Goal: Navigation & Orientation: Locate item on page

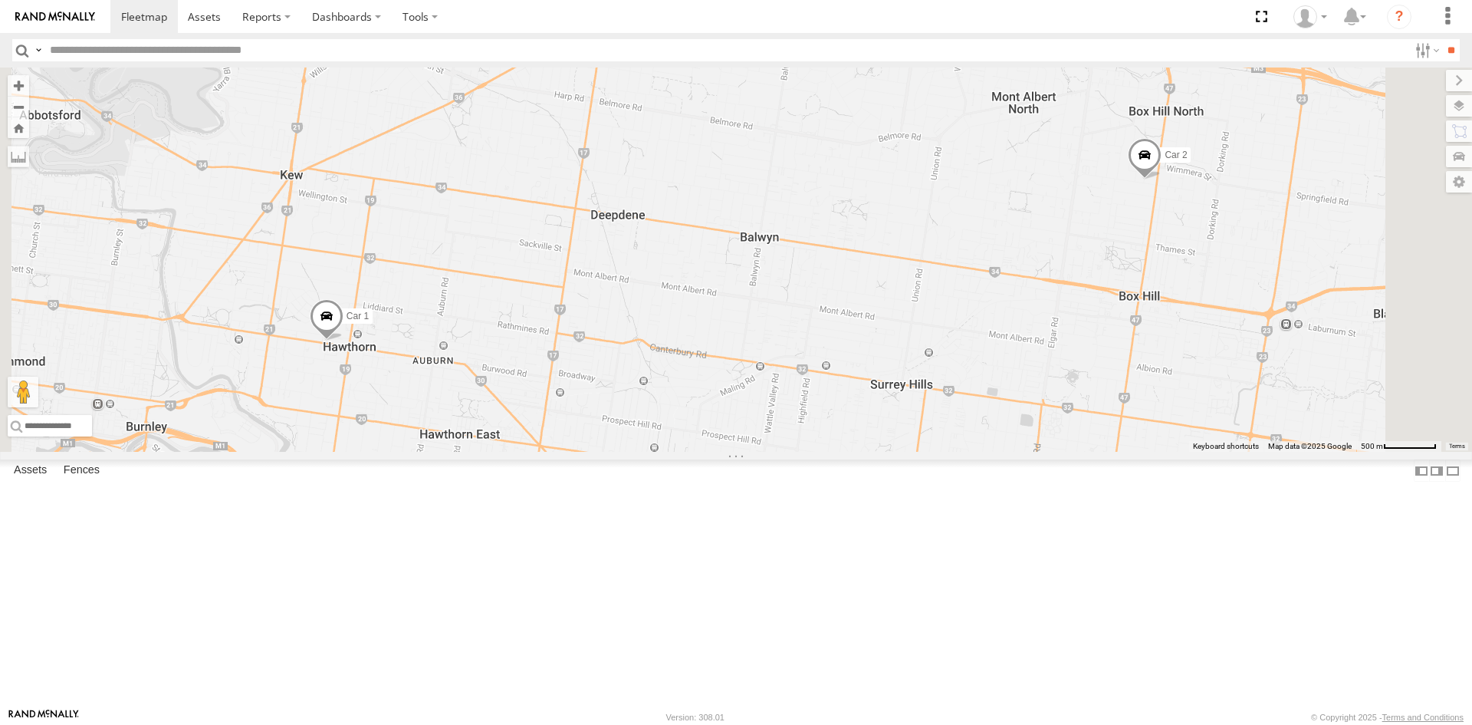
click at [344, 340] on span at bounding box center [327, 319] width 34 height 41
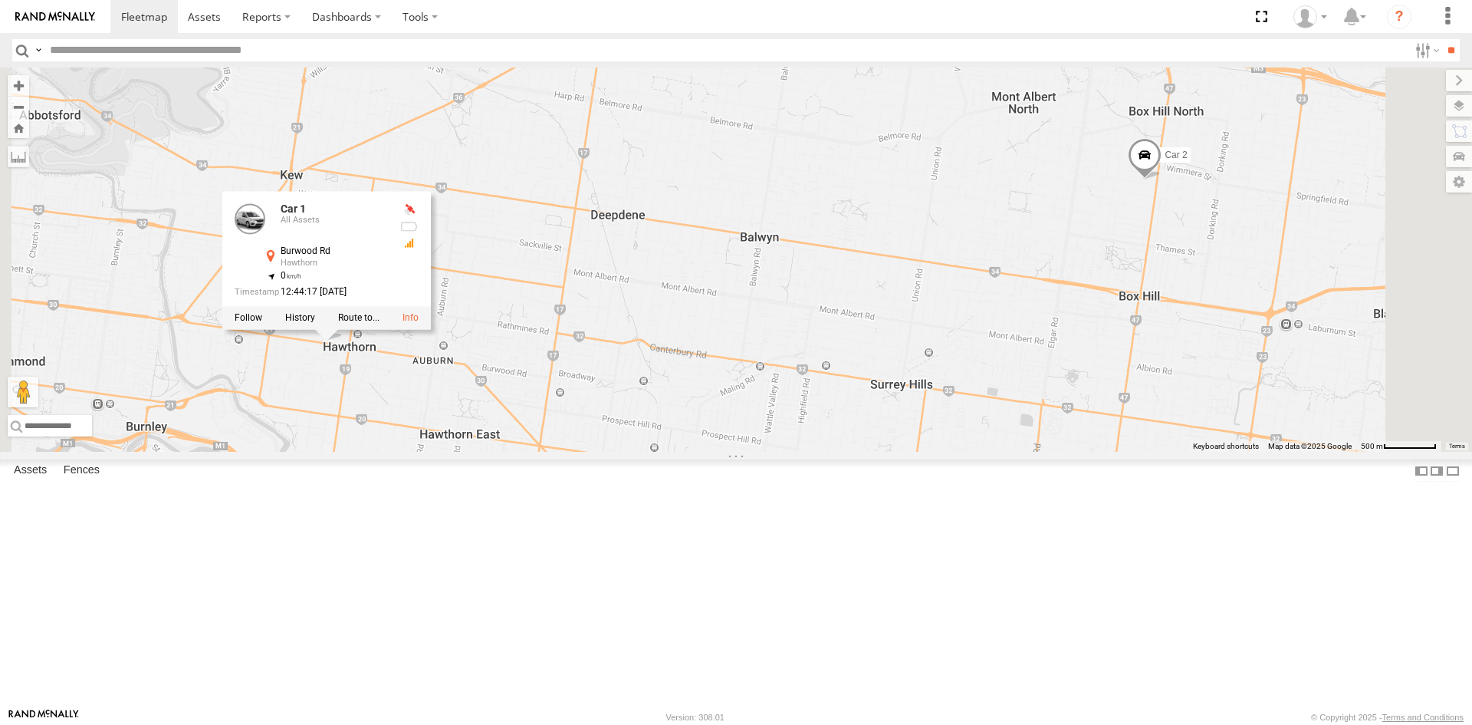
click at [521, 452] on div "Car 1 Car 2 Car 1 All Assets Burwood Rd Hawthorn -37.82209 , 145.03282 0 12:44:…" at bounding box center [736, 259] width 1472 height 384
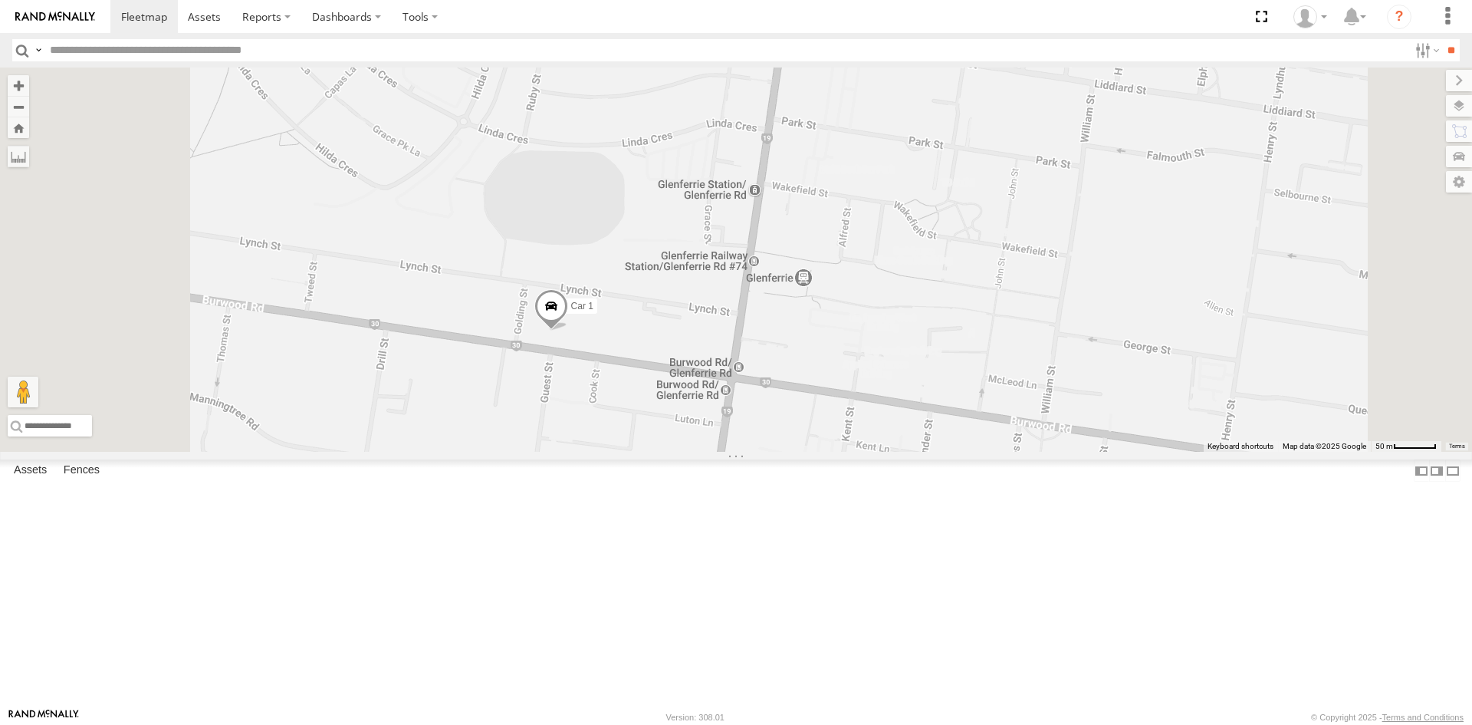
drag, startPoint x: 663, startPoint y: 352, endPoint x: 727, endPoint y: 529, distance: 188.5
click at [727, 452] on div "Car 1 Car 2" at bounding box center [736, 259] width 1472 height 384
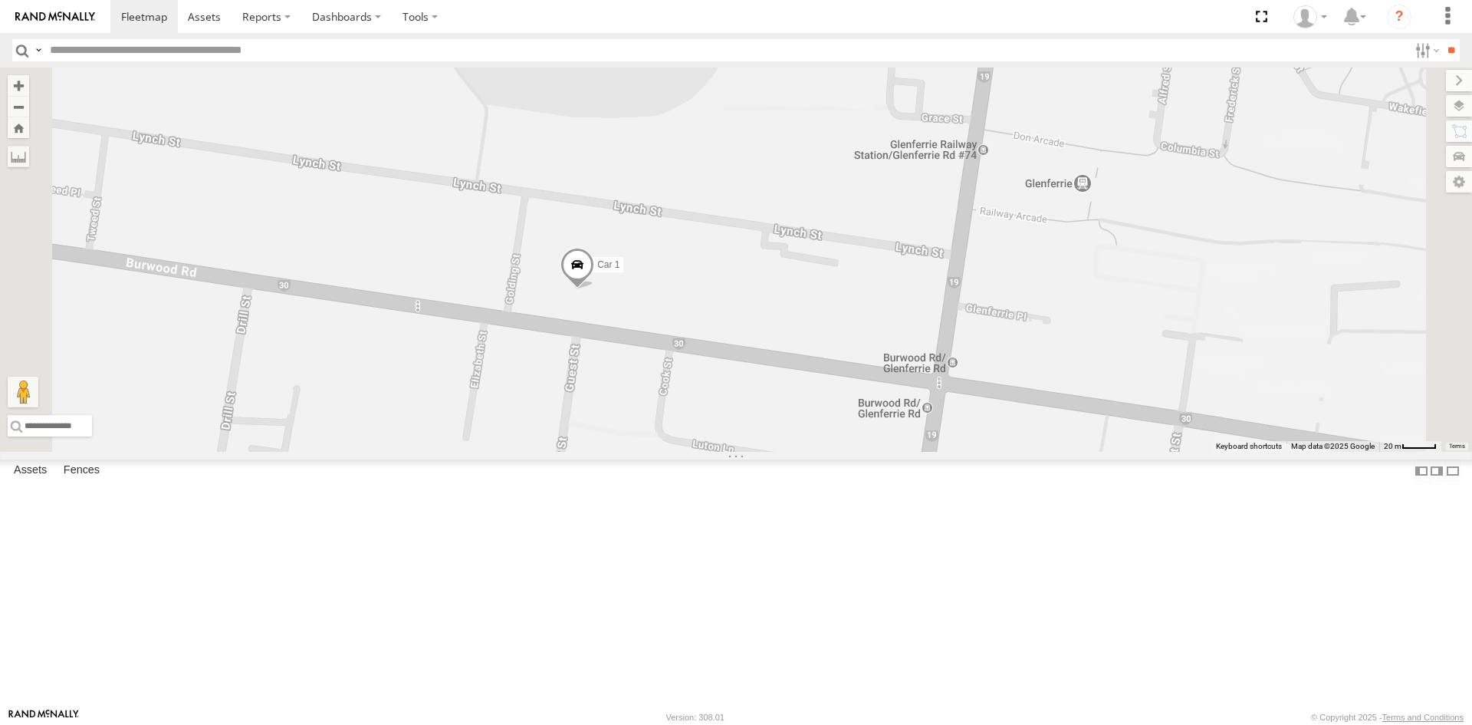
click at [594, 289] on span at bounding box center [578, 268] width 34 height 41
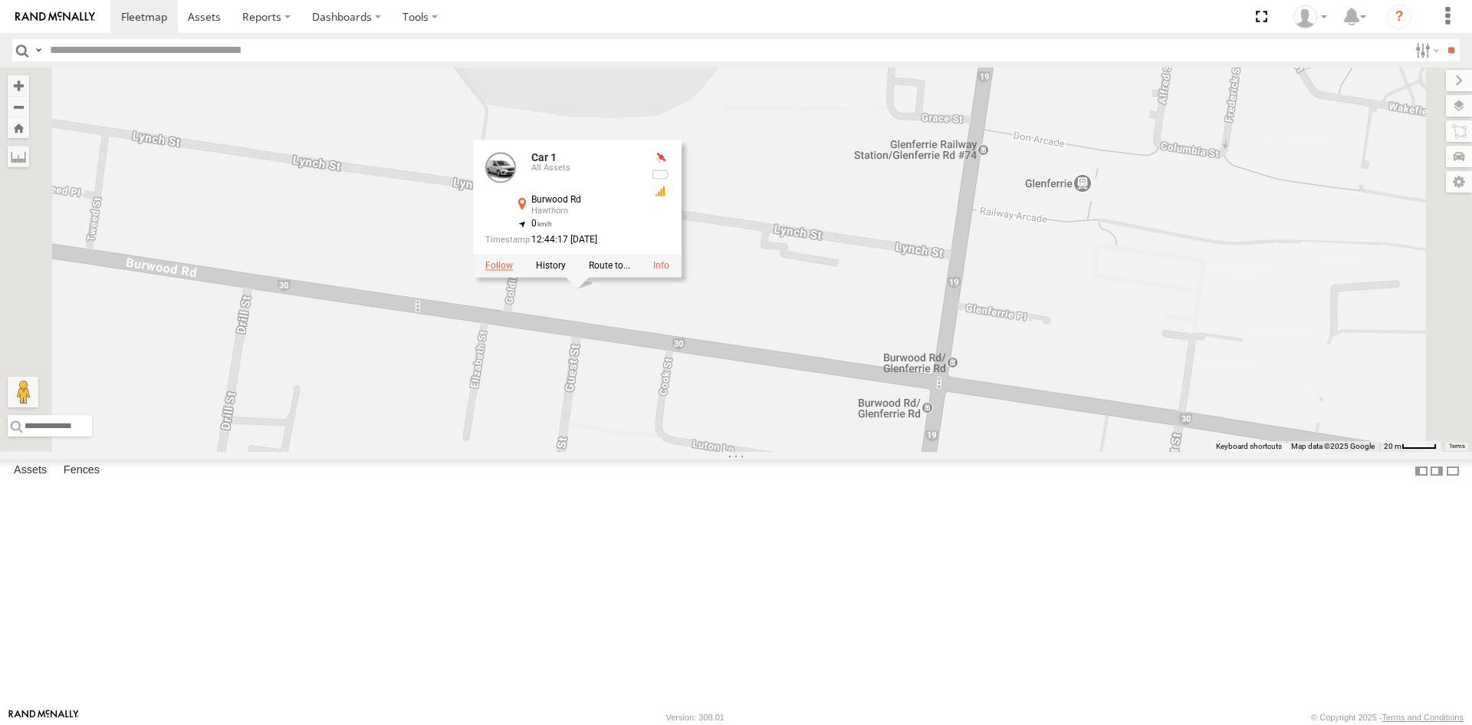
click at [513, 271] on label at bounding box center [499, 266] width 28 height 11
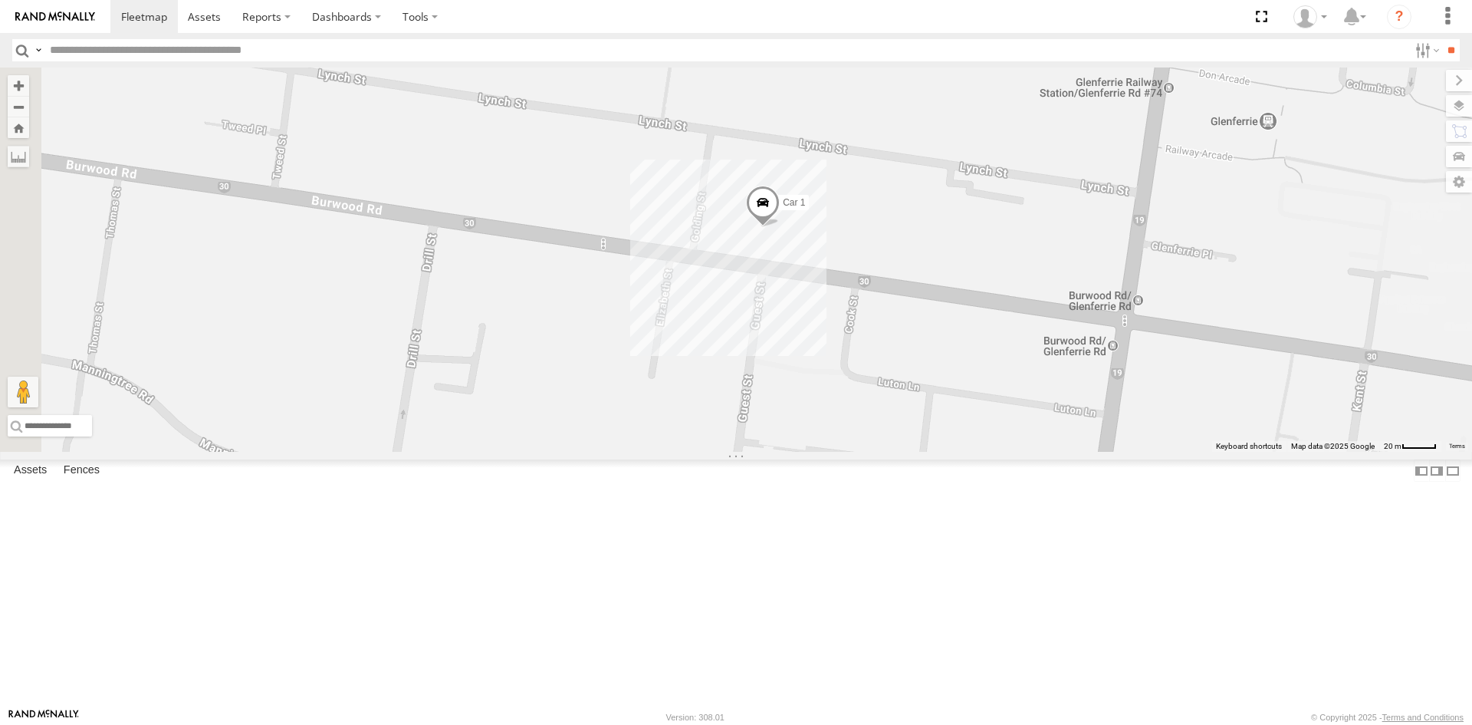
drag, startPoint x: 830, startPoint y: 450, endPoint x: 857, endPoint y: 425, distance: 37.4
click at [857, 425] on div "Car 1" at bounding box center [736, 259] width 1472 height 384
click at [1460, 189] on label at bounding box center [1441, 181] width 61 height 21
click at [1135, 296] on div "Car 1" at bounding box center [736, 259] width 1472 height 384
click at [1416, 107] on label at bounding box center [1444, 105] width 56 height 21
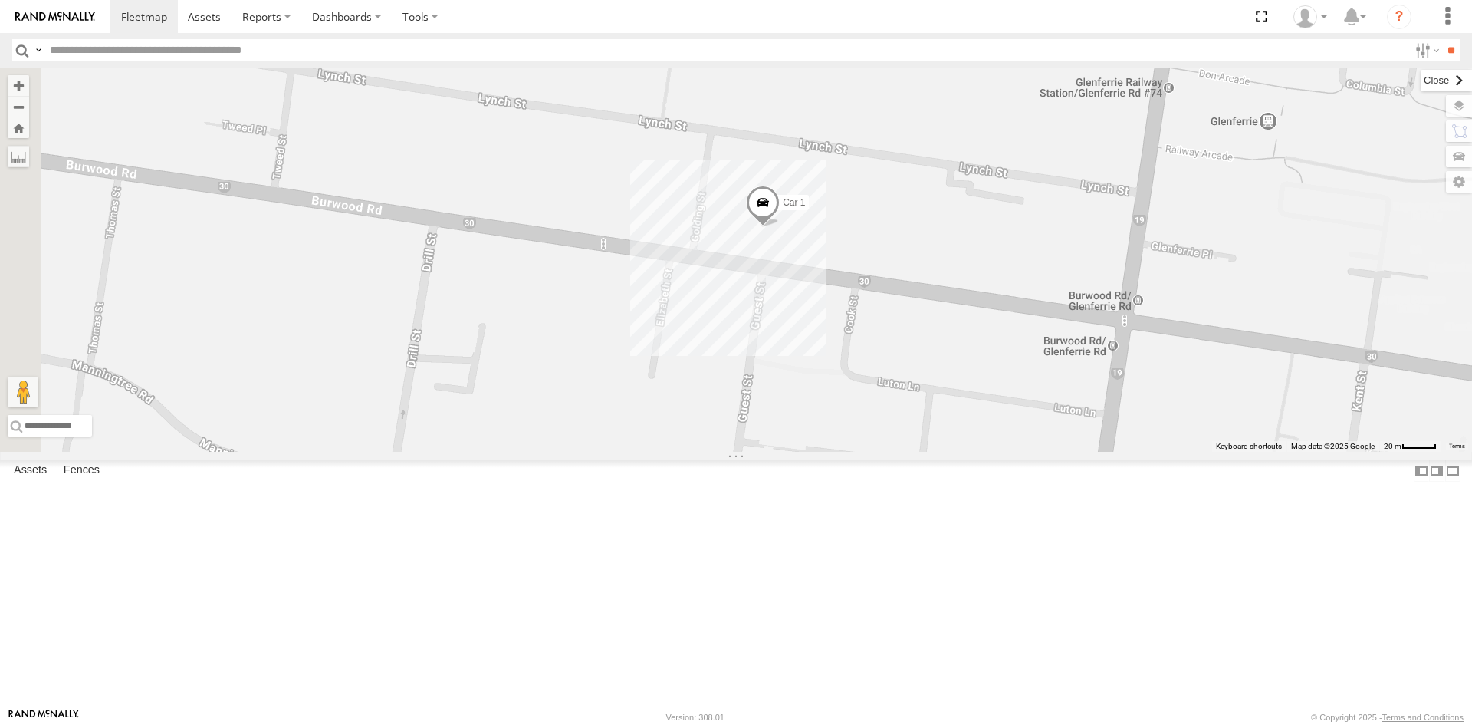
click at [1421, 74] on label at bounding box center [1446, 80] width 51 height 21
click at [1460, 102] on label at bounding box center [1444, 105] width 56 height 21
click at [1411, 182] on label at bounding box center [1441, 181] width 61 height 21
click at [1223, 291] on div "Car 1" at bounding box center [736, 259] width 1472 height 384
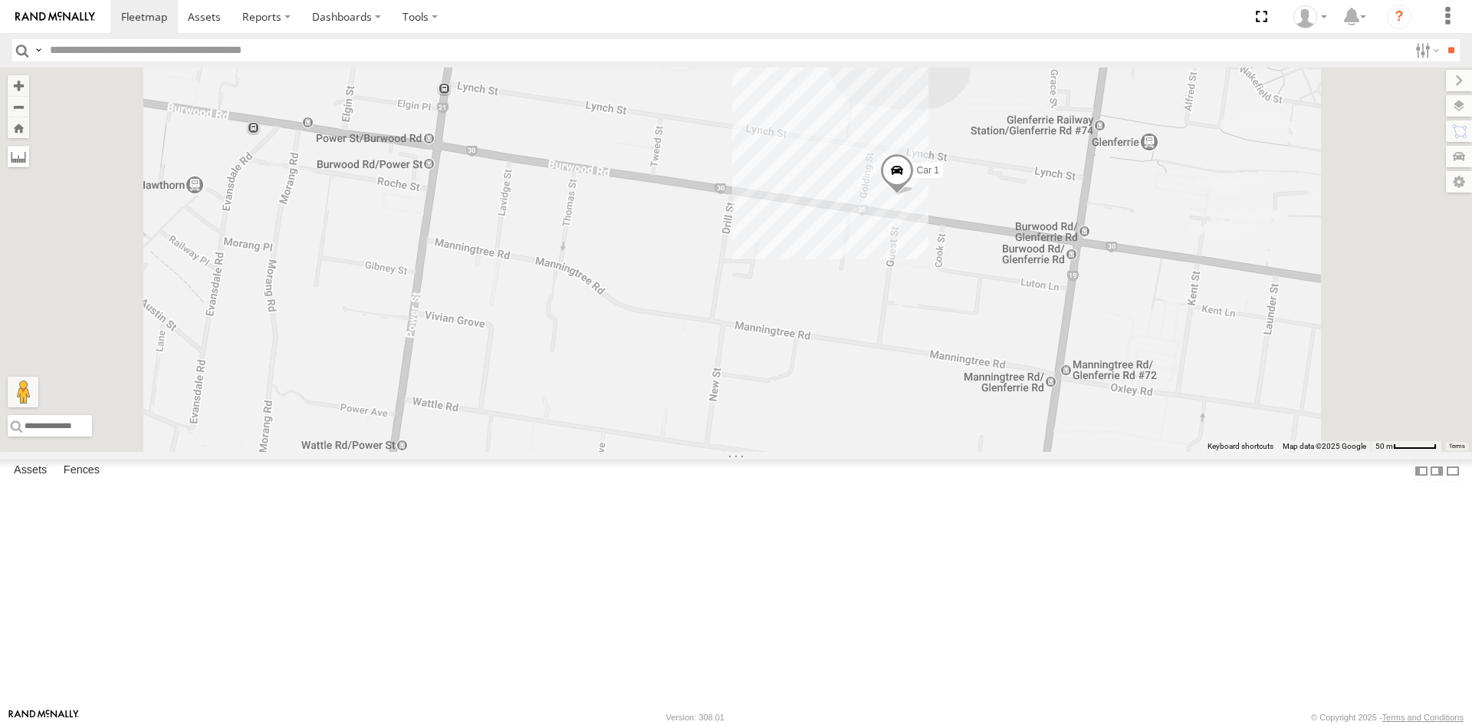
click at [29, 152] on label at bounding box center [18, 156] width 21 height 21
click at [0, 0] on span "Full" at bounding box center [0, 0] width 0 height 0
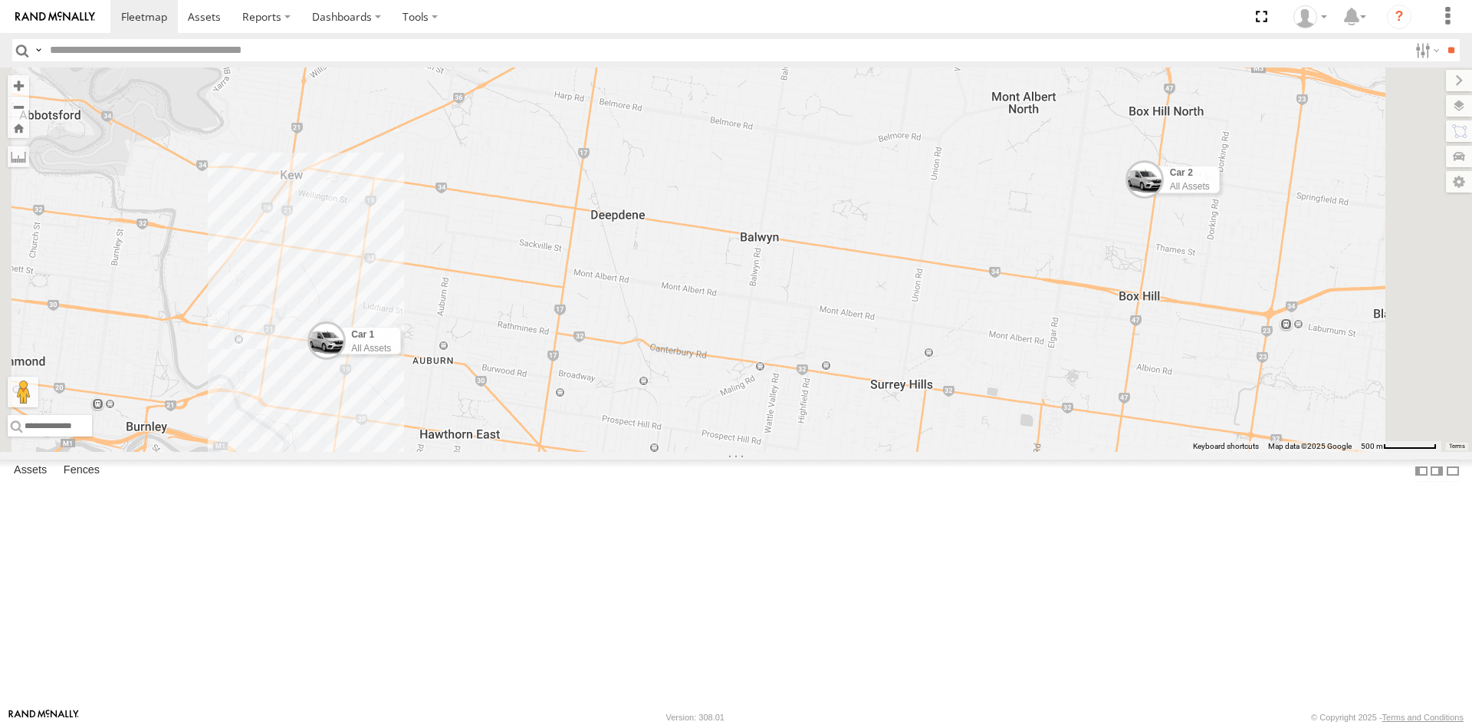
click at [0, 0] on span "Mini" at bounding box center [0, 0] width 0 height 0
click at [0, 0] on span "Dot" at bounding box center [0, 0] width 0 height 0
click at [0, 0] on span "Arrow" at bounding box center [0, 0] width 0 height 0
click at [0, 0] on span "Full" at bounding box center [0, 0] width 0 height 0
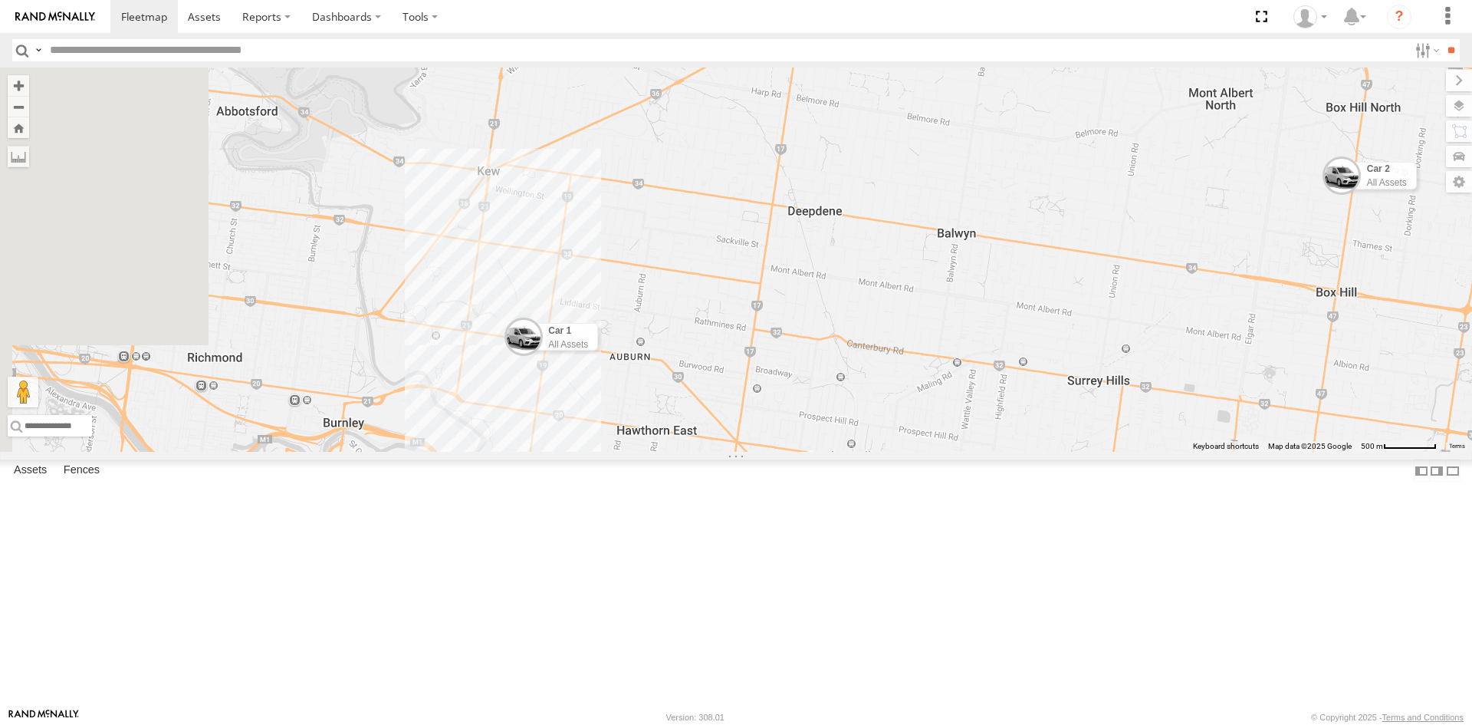
drag, startPoint x: 988, startPoint y: 410, endPoint x: 1156, endPoint y: 406, distance: 168.7
click at [1156, 406] on div "Car 1 All Assets Car 2 All Assets" at bounding box center [736, 259] width 1472 height 384
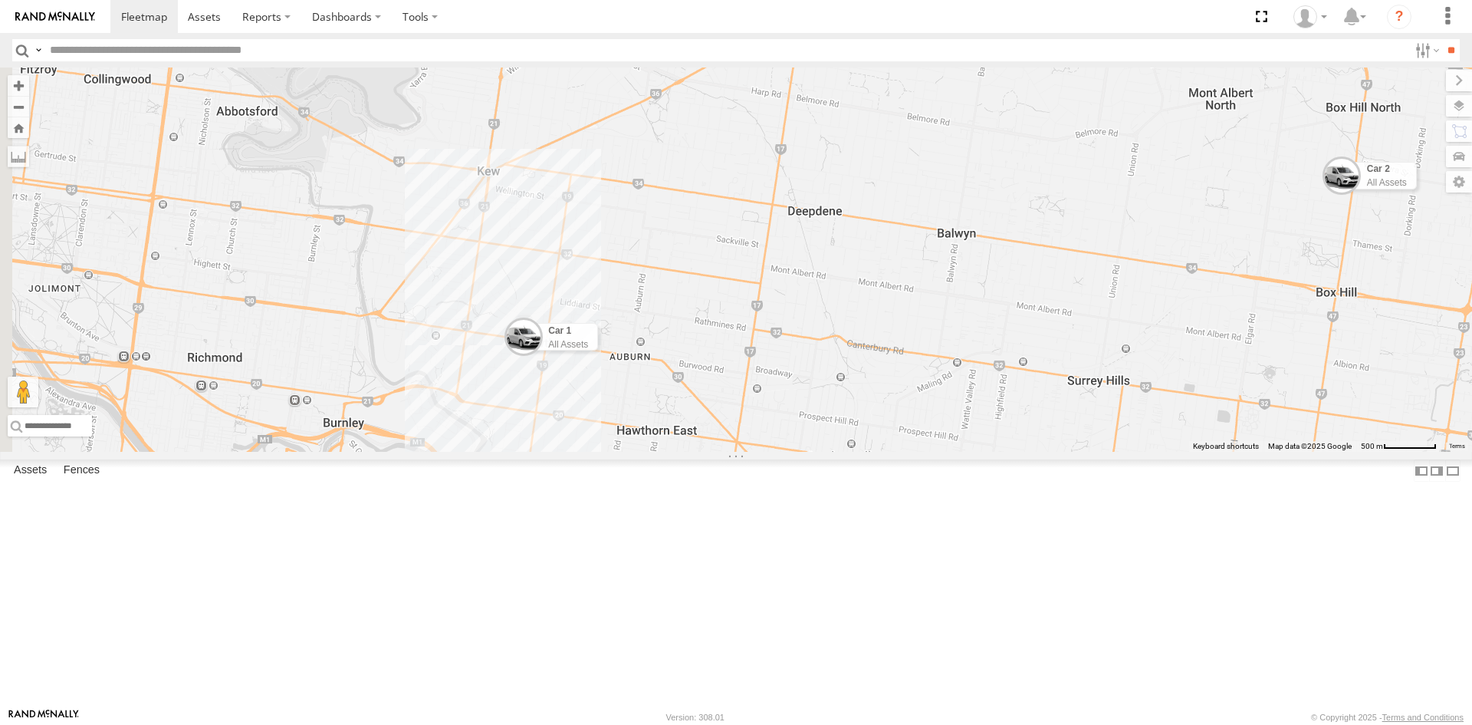
click at [1131, 400] on div "Car 1 All Assets Car 2 All Assets" at bounding box center [736, 259] width 1472 height 384
click at [1421, 77] on label at bounding box center [1446, 80] width 51 height 21
click at [1458, 105] on label at bounding box center [1444, 105] width 56 height 21
click at [0, 0] on span "Basemaps" at bounding box center [0, 0] width 0 height 0
click at [0, 0] on span "Satellite" at bounding box center [0, 0] width 0 height 0
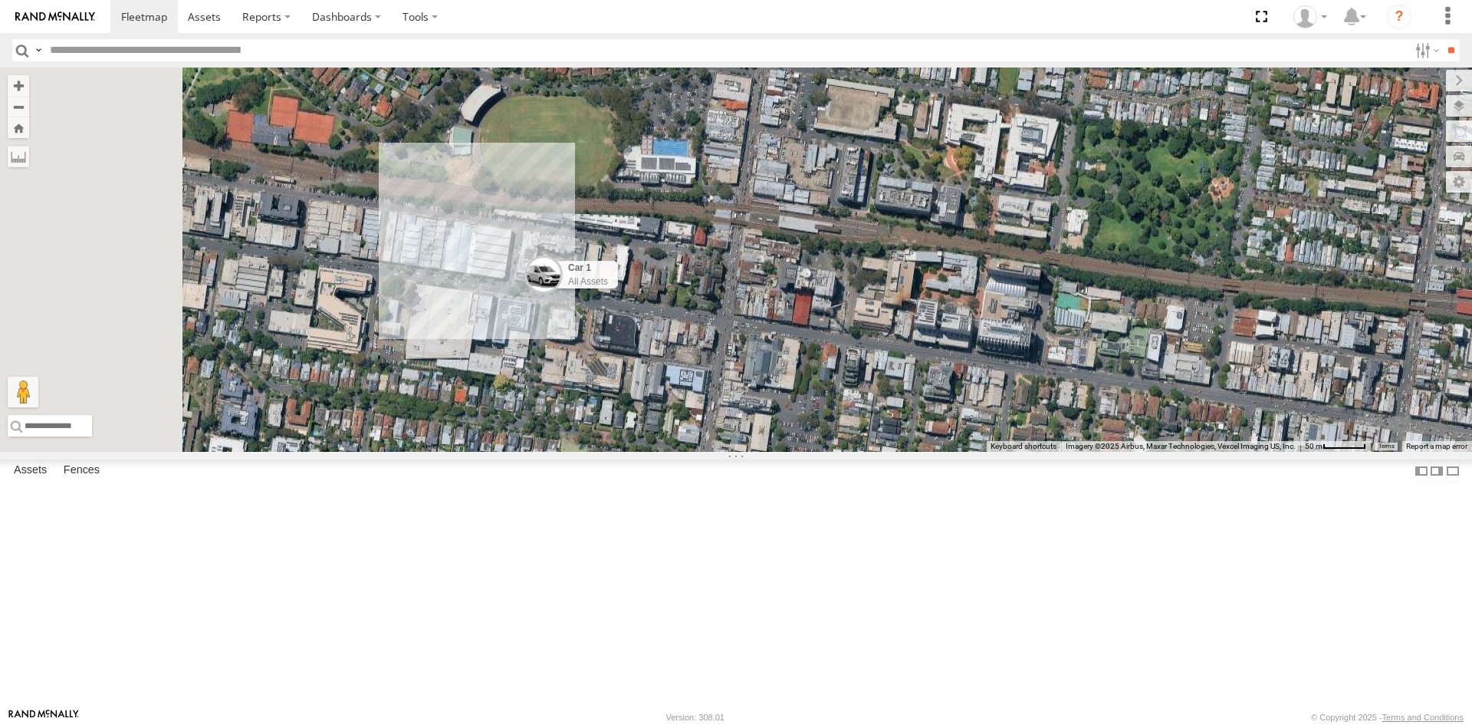
drag, startPoint x: 695, startPoint y: 401, endPoint x: 978, endPoint y: 458, distance: 287.8
click at [978, 452] on div "Car 1 All Assets Car 2 All Assets" at bounding box center [736, 259] width 1472 height 384
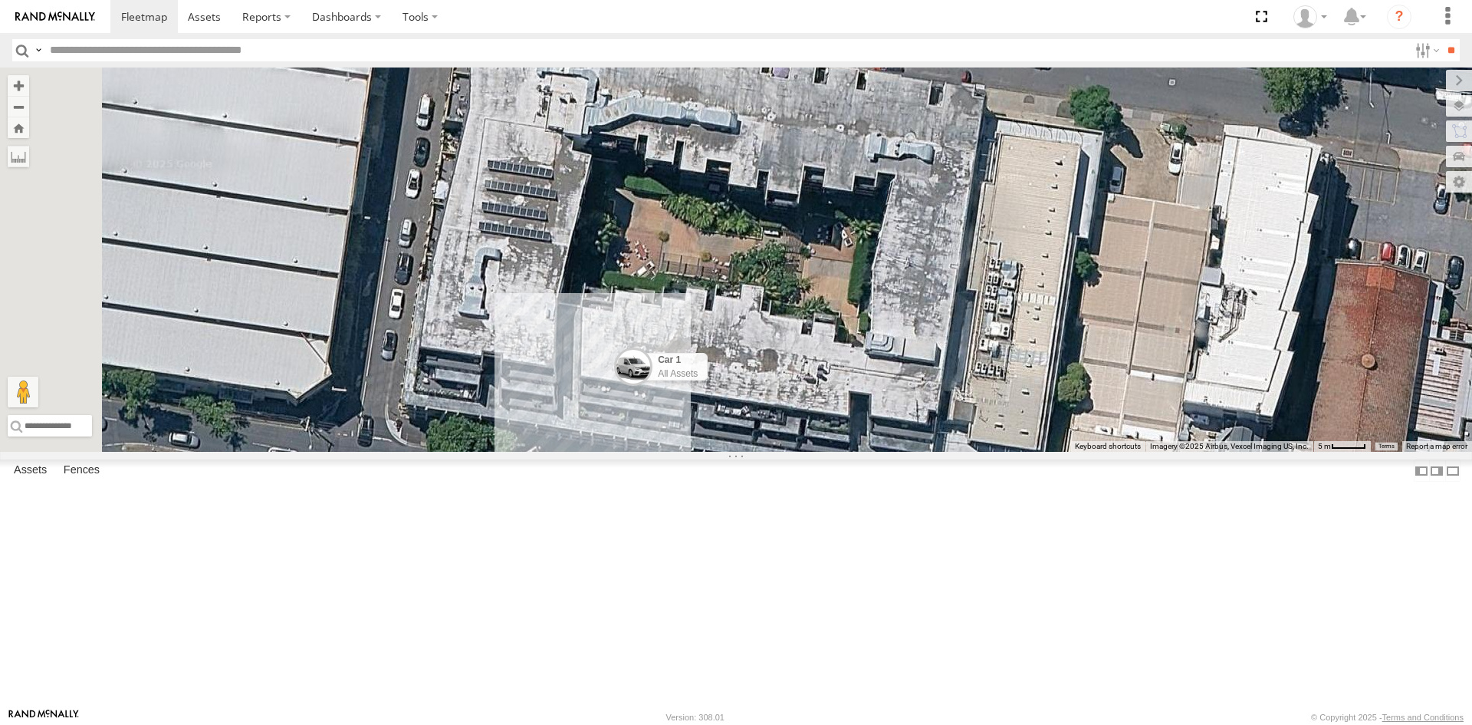
drag, startPoint x: 755, startPoint y: 441, endPoint x: 741, endPoint y: 600, distance: 160.2
click at [741, 452] on div "Car 1 All Assets Car 2 All Assets" at bounding box center [736, 259] width 1472 height 384
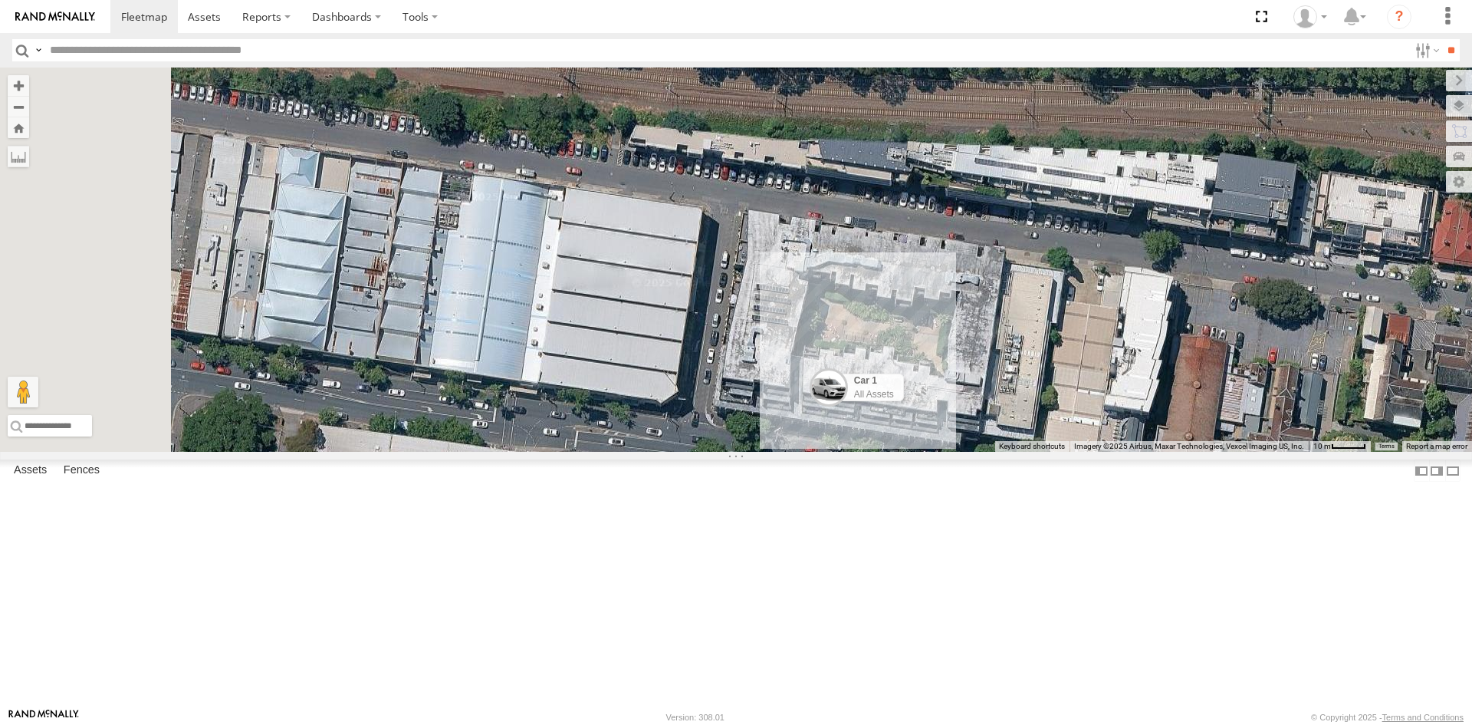
drag, startPoint x: 682, startPoint y: 526, endPoint x: 935, endPoint y: 502, distance: 254.2
click at [935, 452] on div "Car 1 All Assets Car 2 All Assets" at bounding box center [736, 259] width 1472 height 384
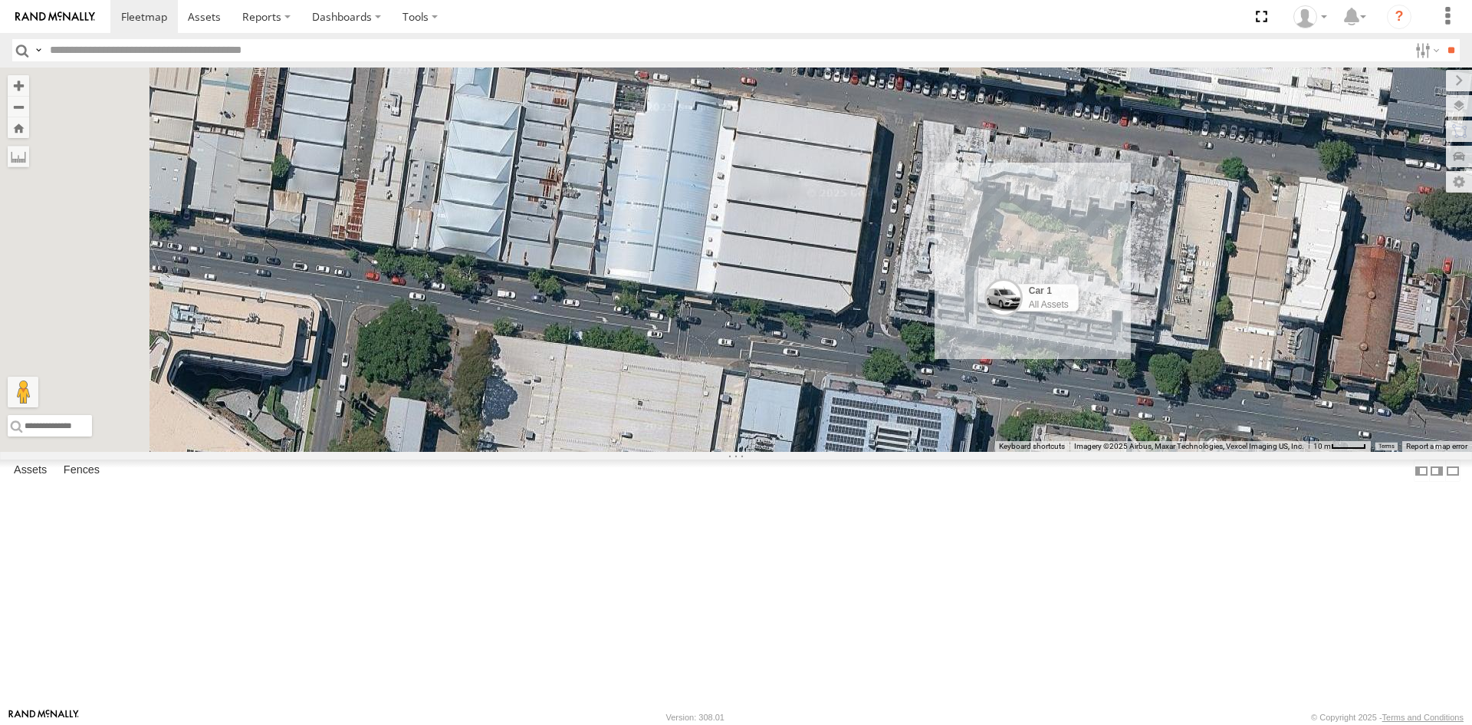
drag, startPoint x: 802, startPoint y: 517, endPoint x: 978, endPoint y: 429, distance: 197.2
click at [978, 429] on div "Car 1 All Assets Car 2 All Assets" at bounding box center [736, 259] width 1472 height 384
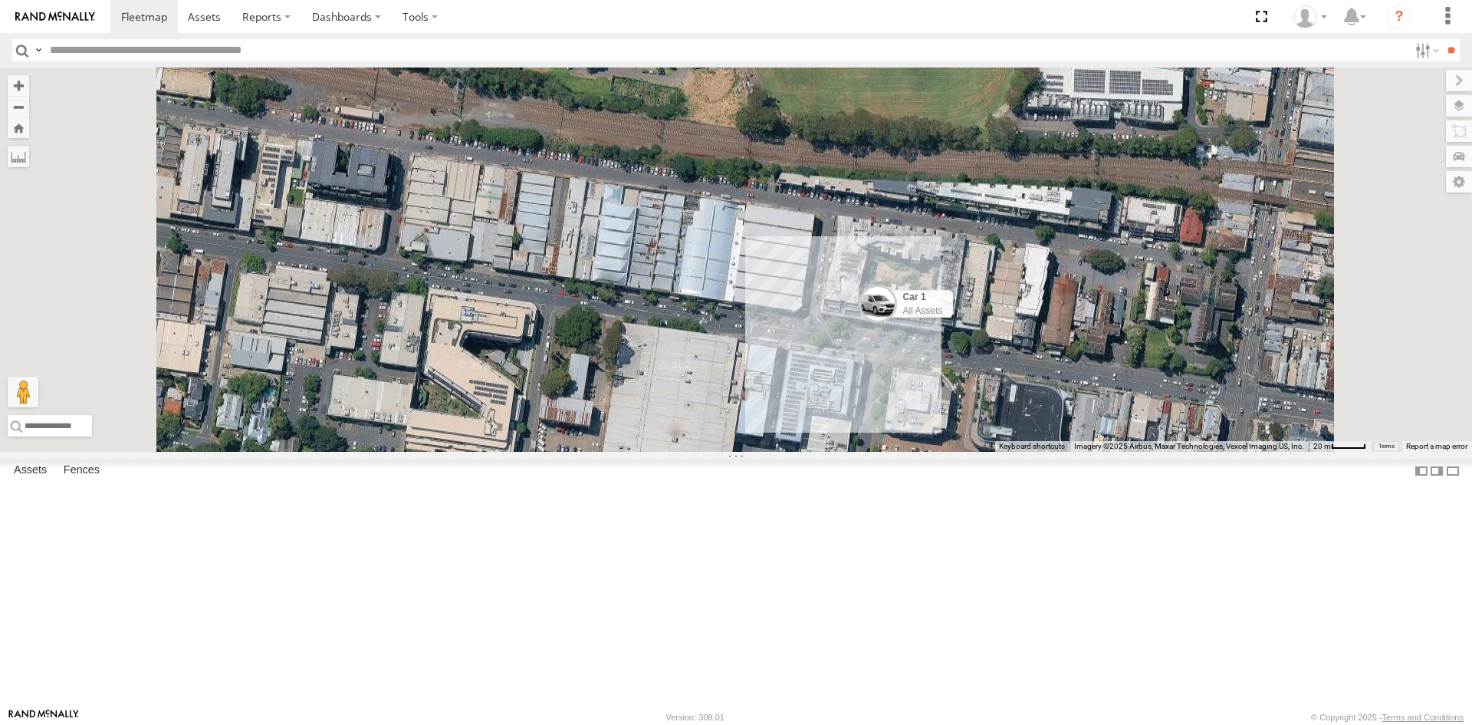
click at [0, 0] on span "Terrain" at bounding box center [0, 0] width 0 height 0
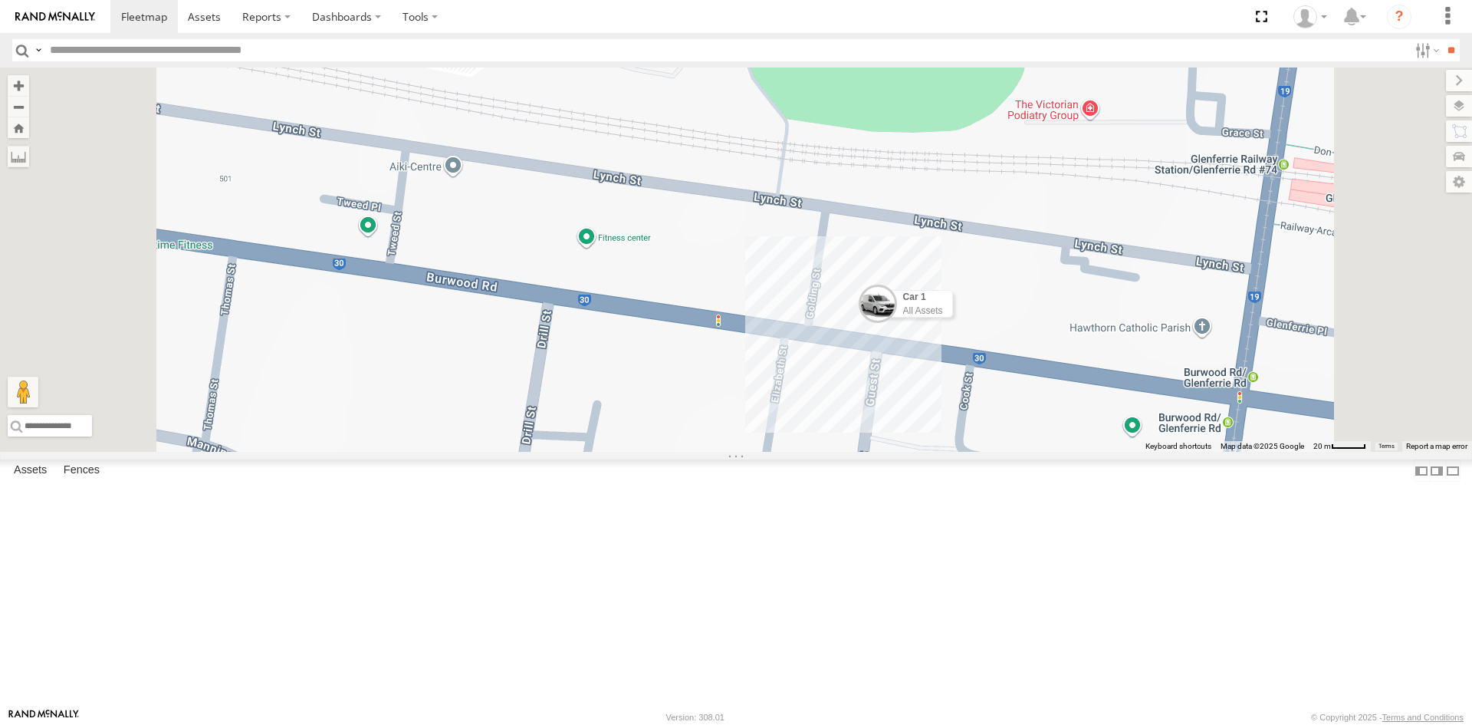
click at [0, 0] on span "Grayscale" at bounding box center [0, 0] width 0 height 0
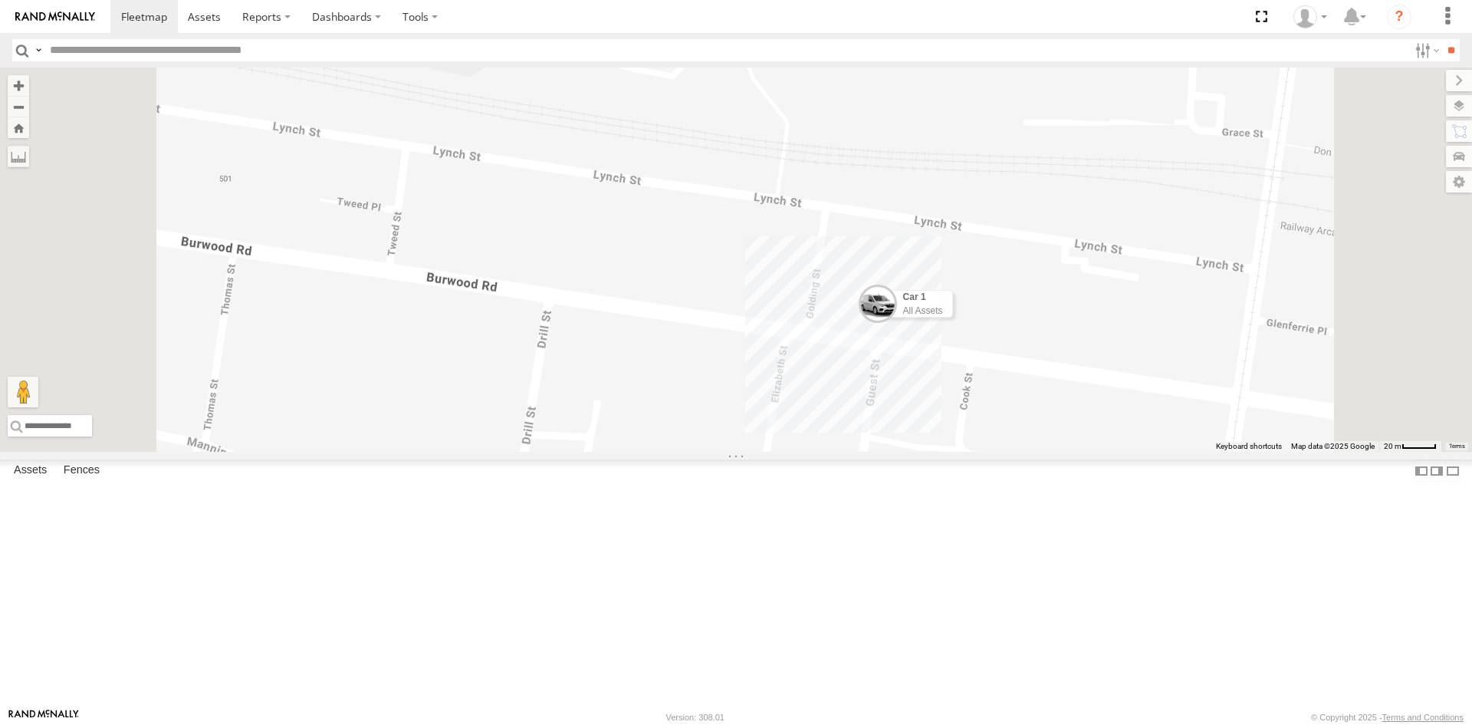
click at [0, 0] on span "Default" at bounding box center [0, 0] width 0 height 0
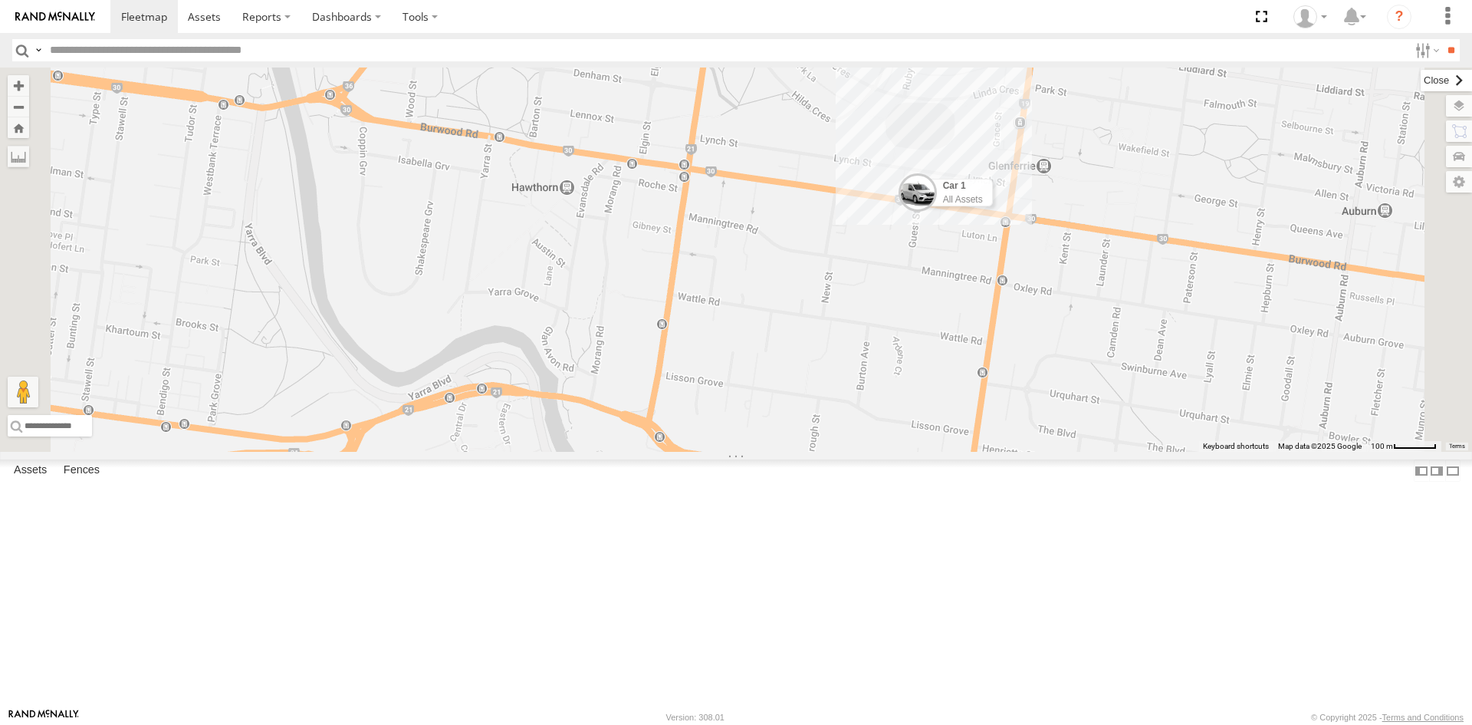
click at [1421, 84] on label at bounding box center [1446, 80] width 51 height 21
click at [1458, 104] on label at bounding box center [1444, 105] width 56 height 21
click at [1411, 184] on label at bounding box center [1441, 181] width 61 height 21
click at [0, 0] on span "Full" at bounding box center [0, 0] width 0 height 0
click at [0, 0] on label "Asset Group Mini" at bounding box center [0, 0] width 0 height 0
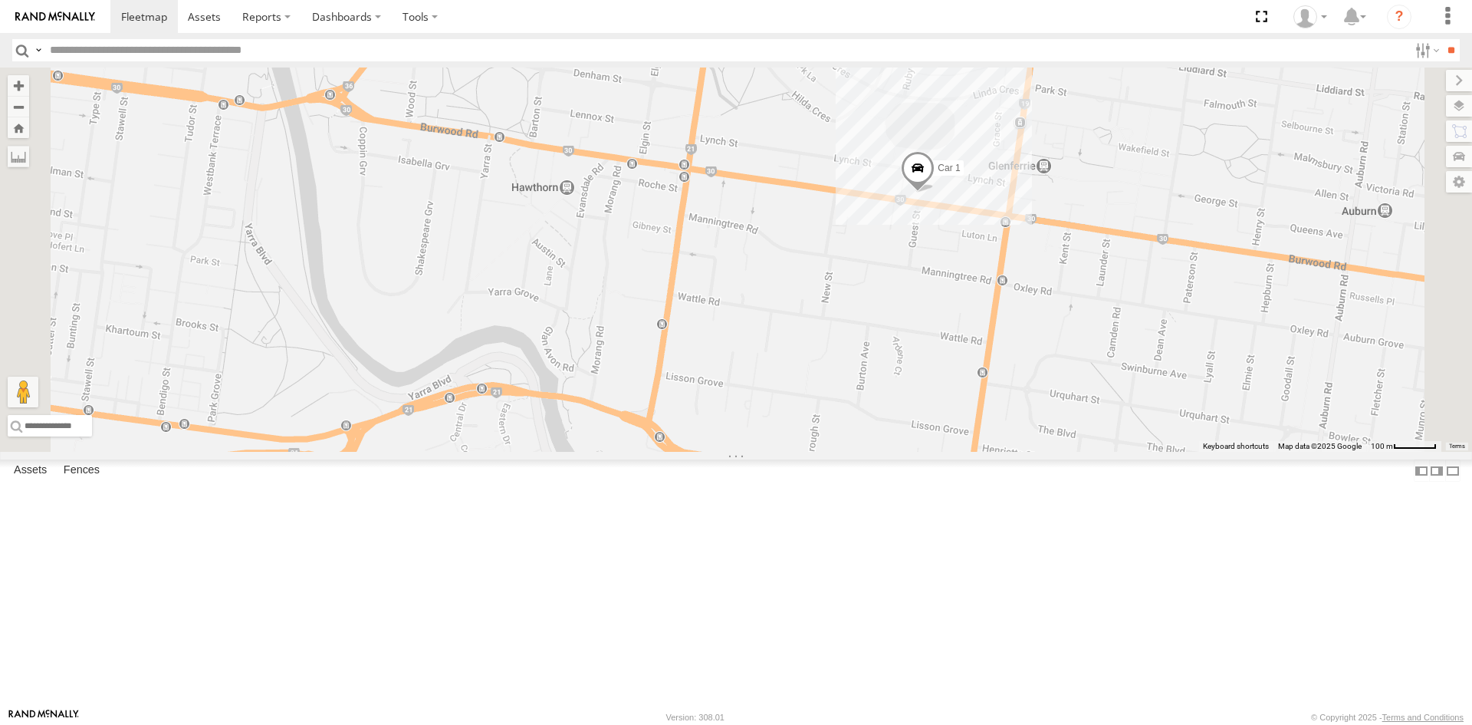
click at [935, 192] on span at bounding box center [918, 171] width 34 height 41
click at [1010, 410] on div "Car 1 Car 1 All Assets Burwood Rd Hawthorn -37.82209 , 145.03282 0 12:44:47 [DA…" at bounding box center [736, 259] width 1472 height 384
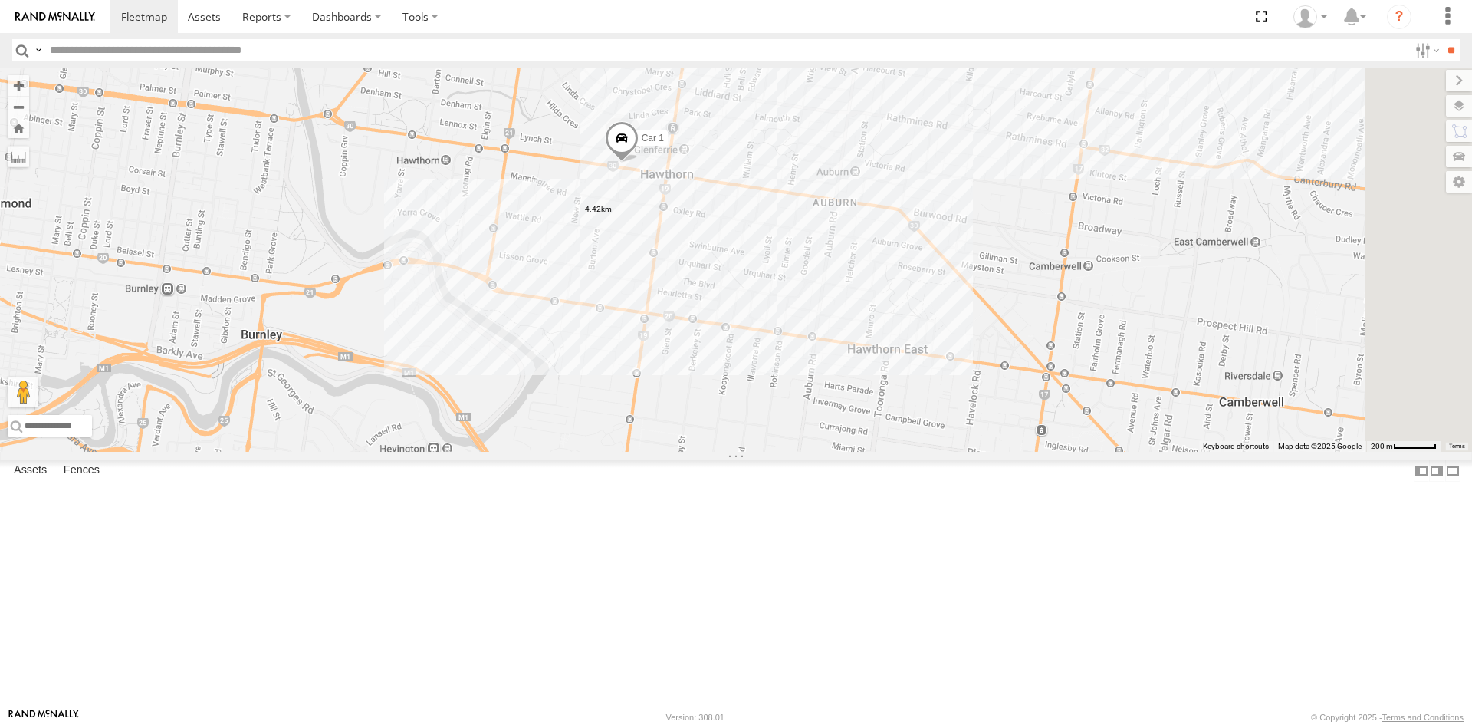
drag, startPoint x: 1147, startPoint y: 492, endPoint x: 860, endPoint y: 405, distance: 300.5
click at [860, 405] on div "Car 1" at bounding box center [736, 259] width 1472 height 384
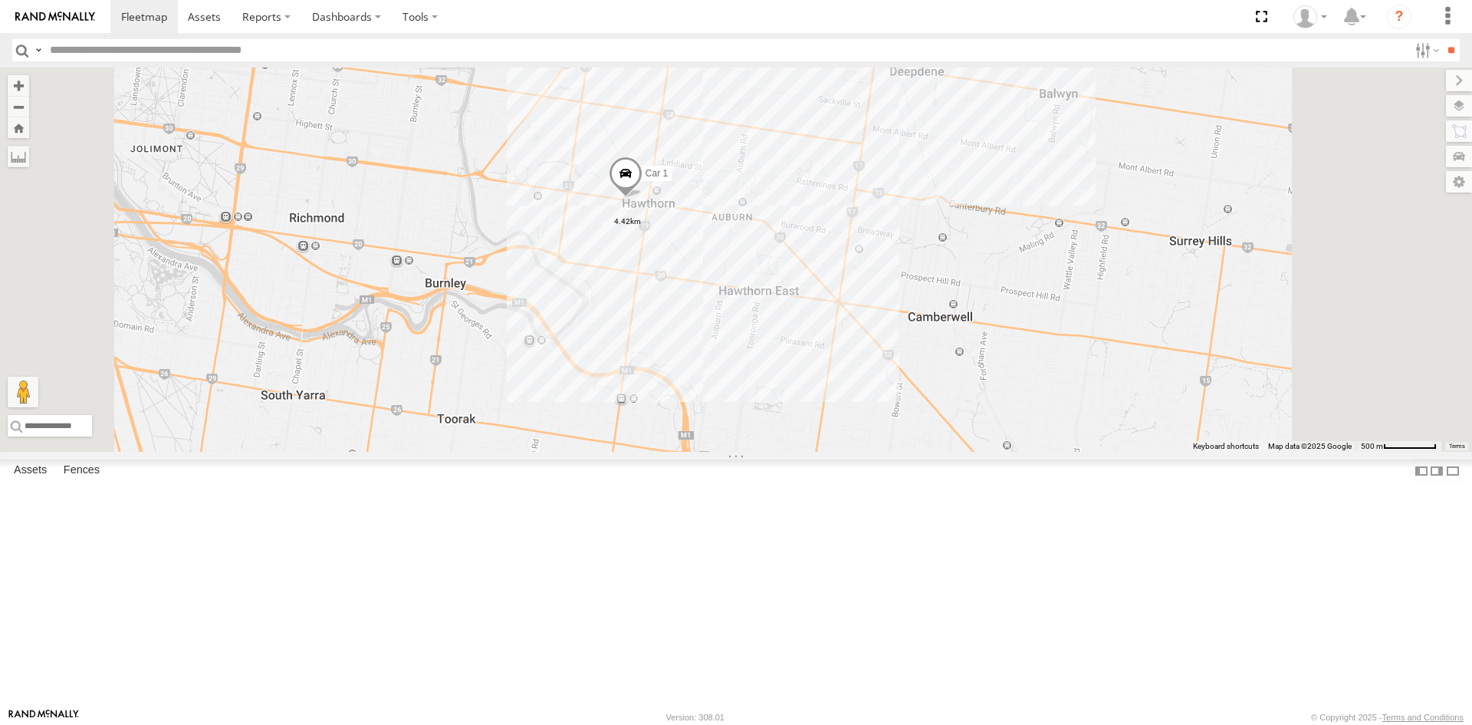
click at [0, 0] on span "Asset" at bounding box center [0, 0] width 0 height 0
click at [643, 197] on span at bounding box center [626, 176] width 34 height 41
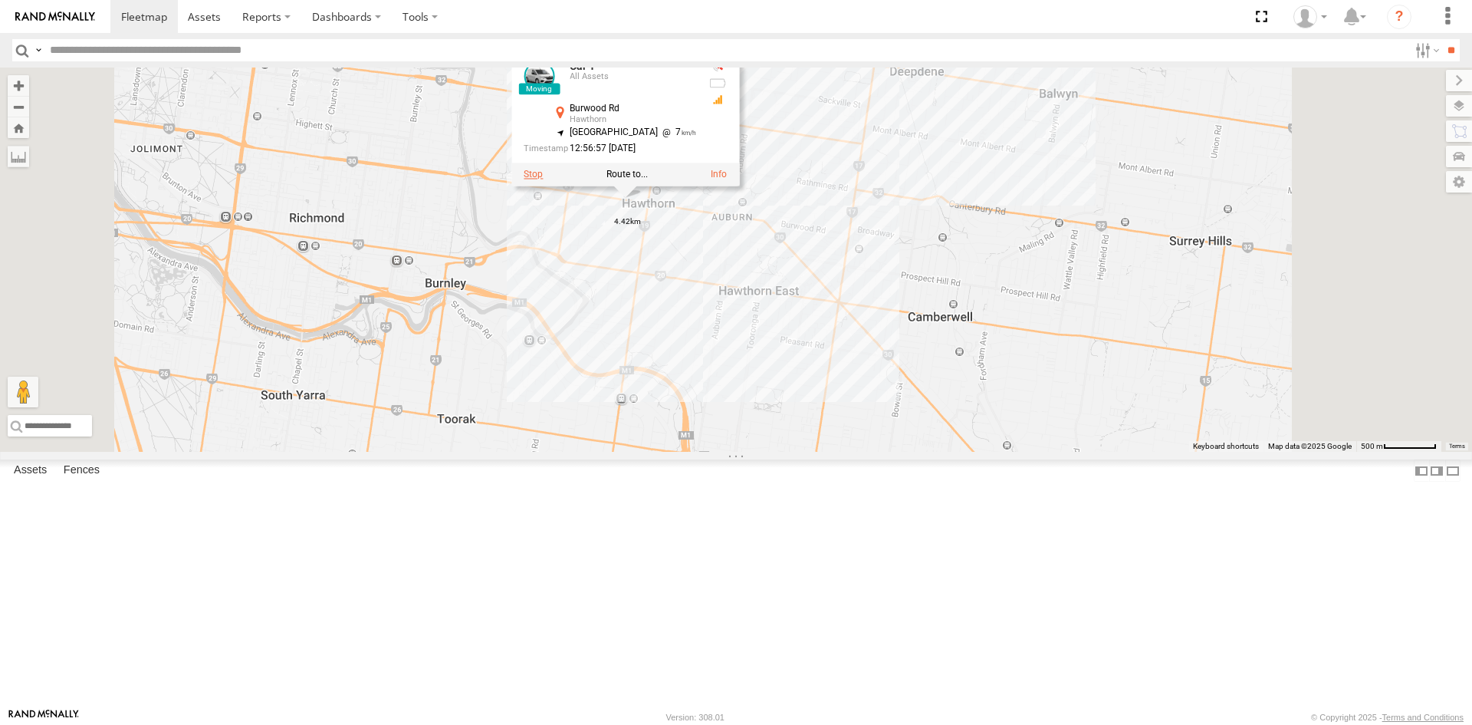
click at [543, 179] on label at bounding box center [533, 174] width 19 height 11
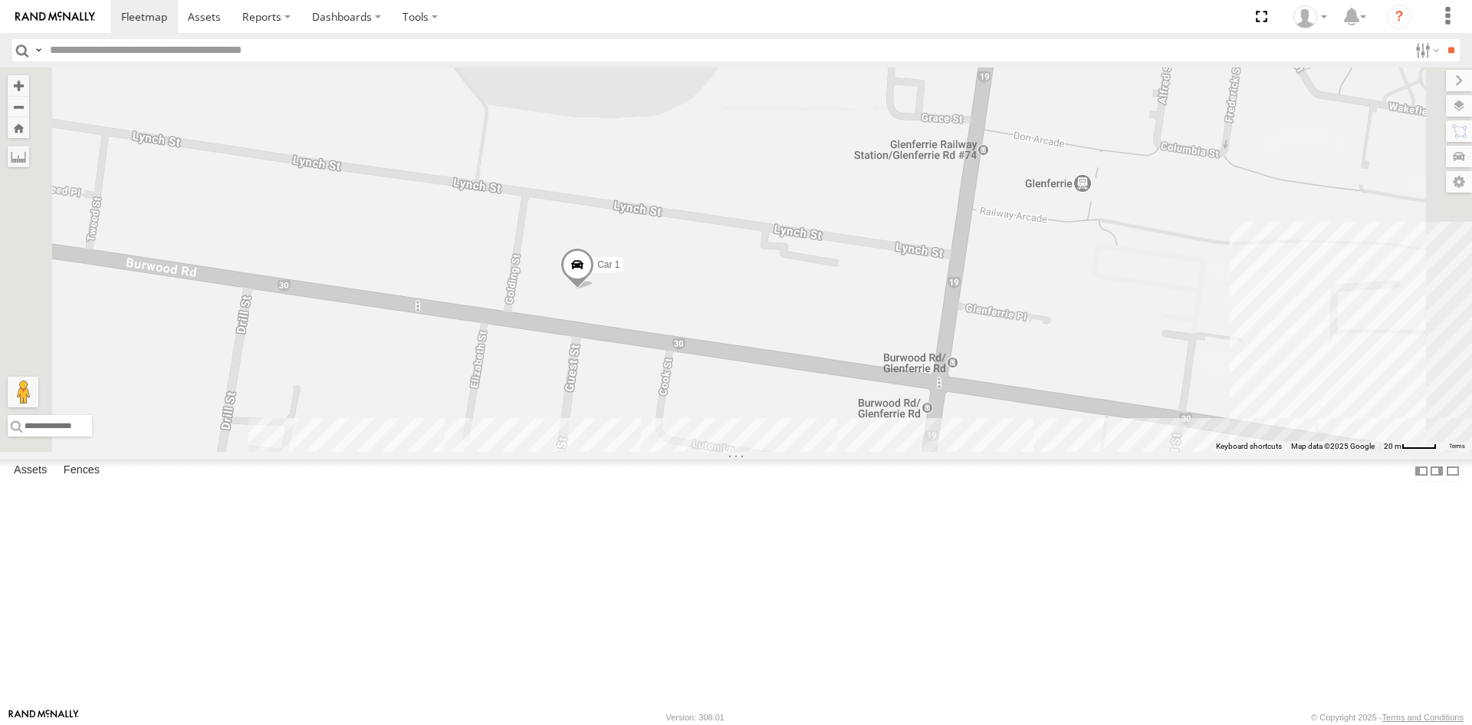
click at [0, 0] on label at bounding box center [0, 0] width 0 height 0
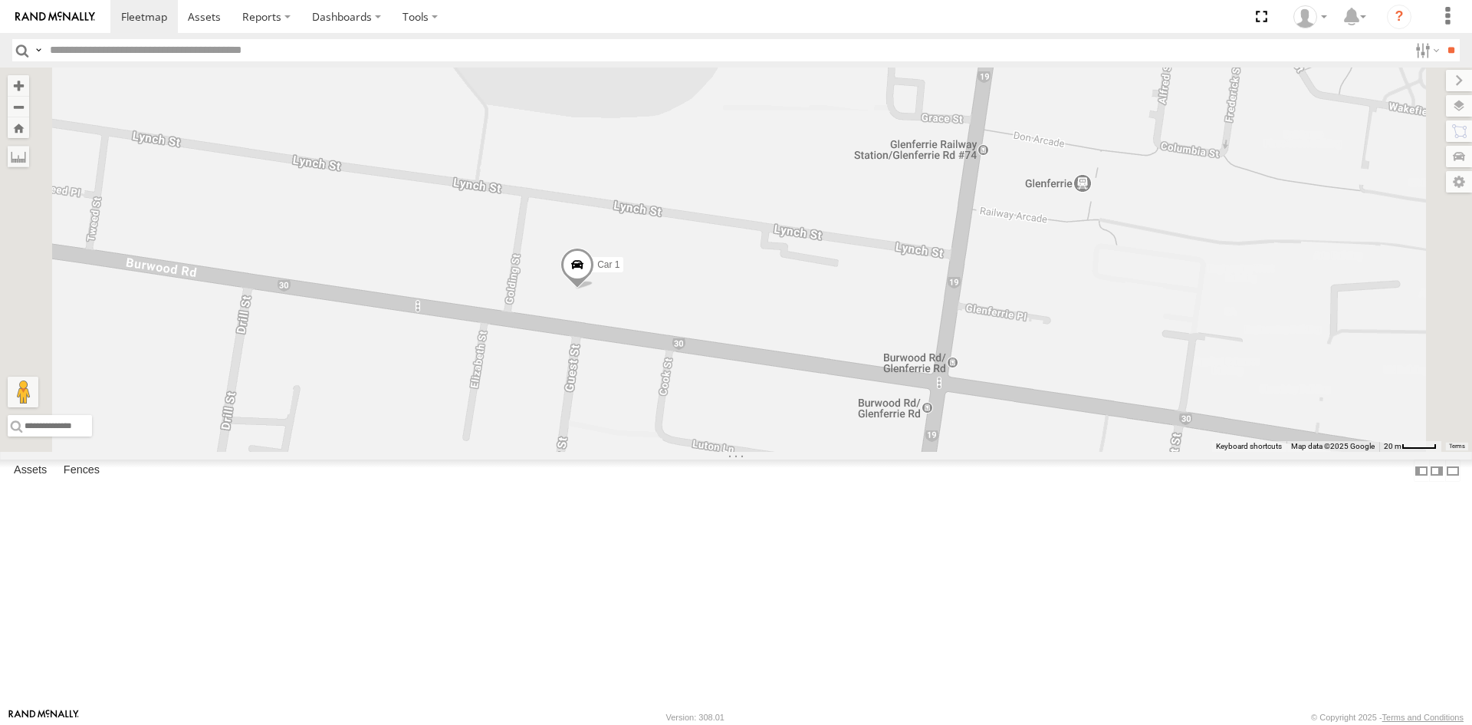
click at [594, 289] on span at bounding box center [578, 268] width 34 height 41
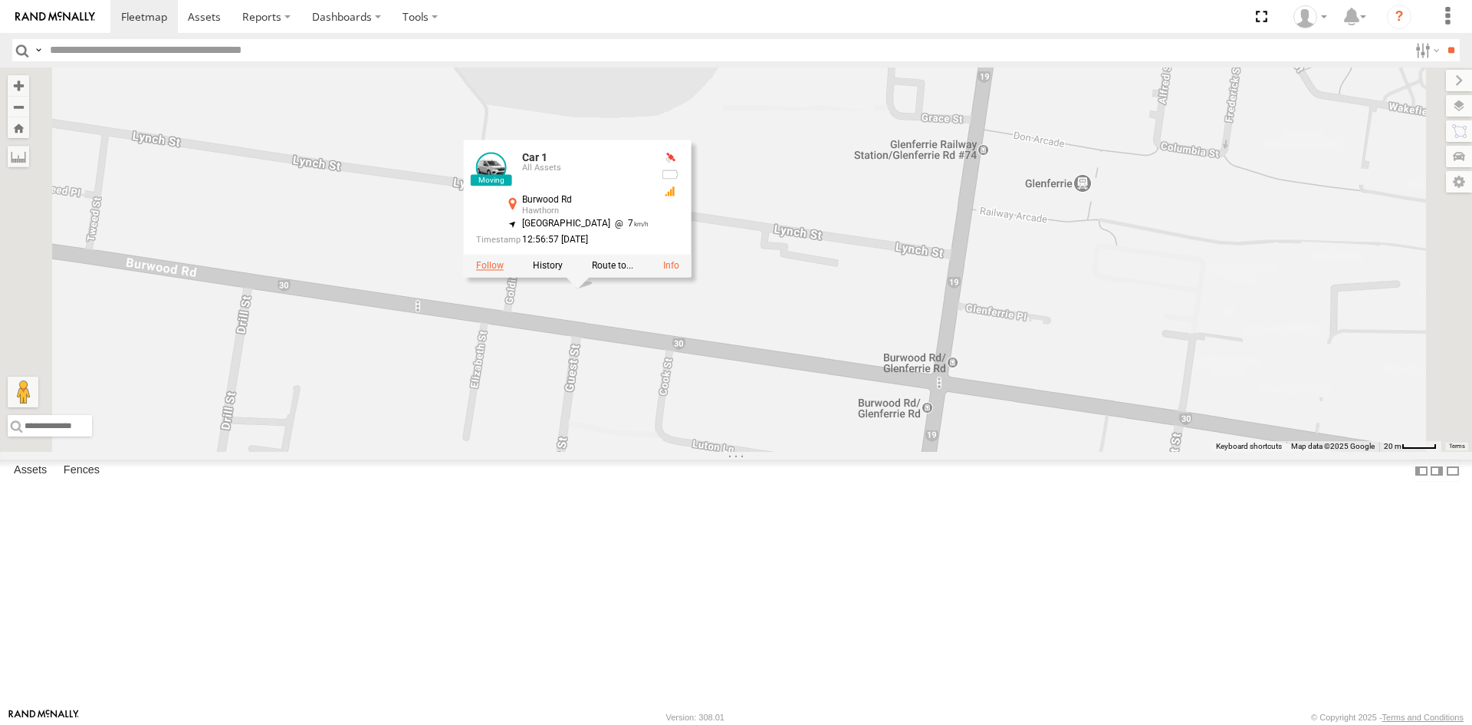
click at [504, 271] on label at bounding box center [490, 266] width 28 height 11
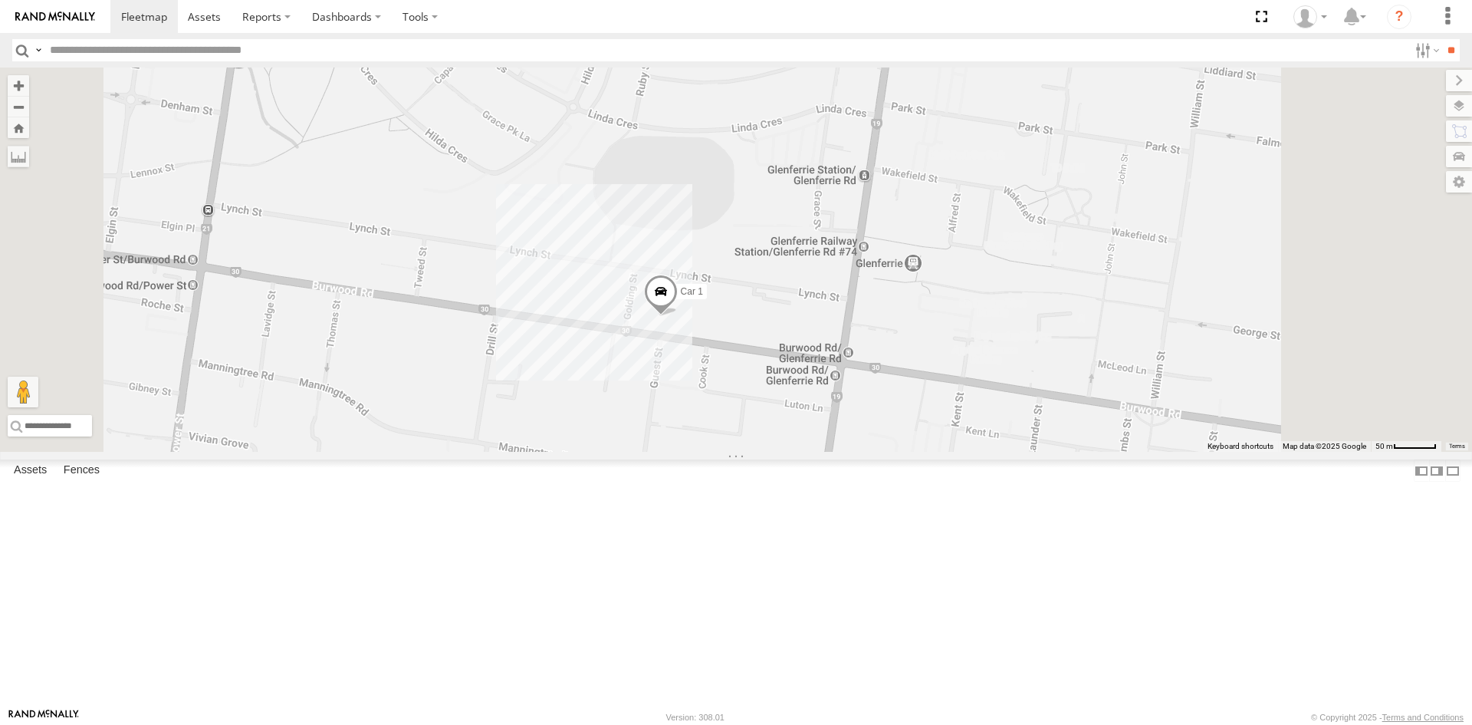
click at [1446, 81] on label at bounding box center [1459, 80] width 26 height 21
click at [0, 0] on span at bounding box center [0, 0] width 0 height 0
click at [678, 316] on span at bounding box center [661, 295] width 34 height 41
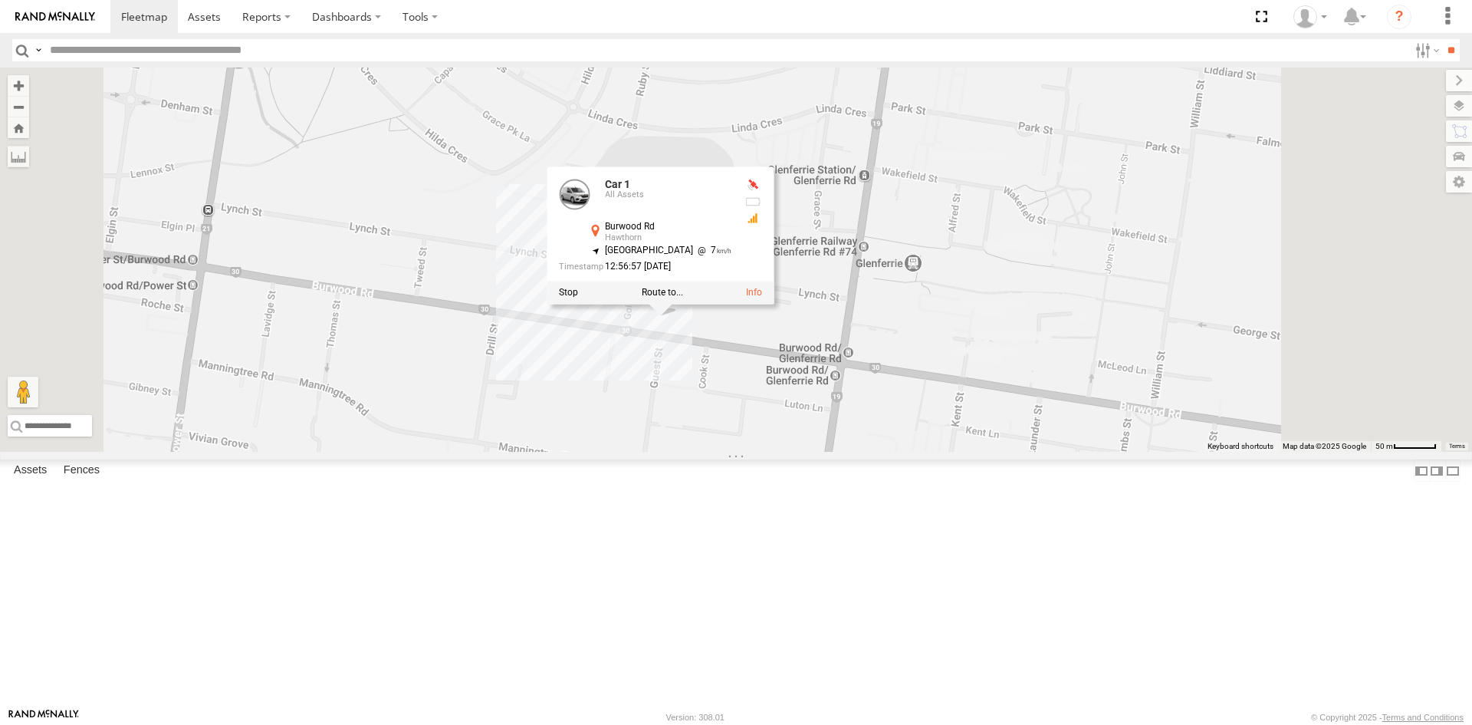
click at [793, 452] on div "Car 1 Car 1 All Assets Burwood Rd Hawthorn -37.82209 , 145.03282 [GEOGRAPHIC_DA…" at bounding box center [736, 259] width 1472 height 384
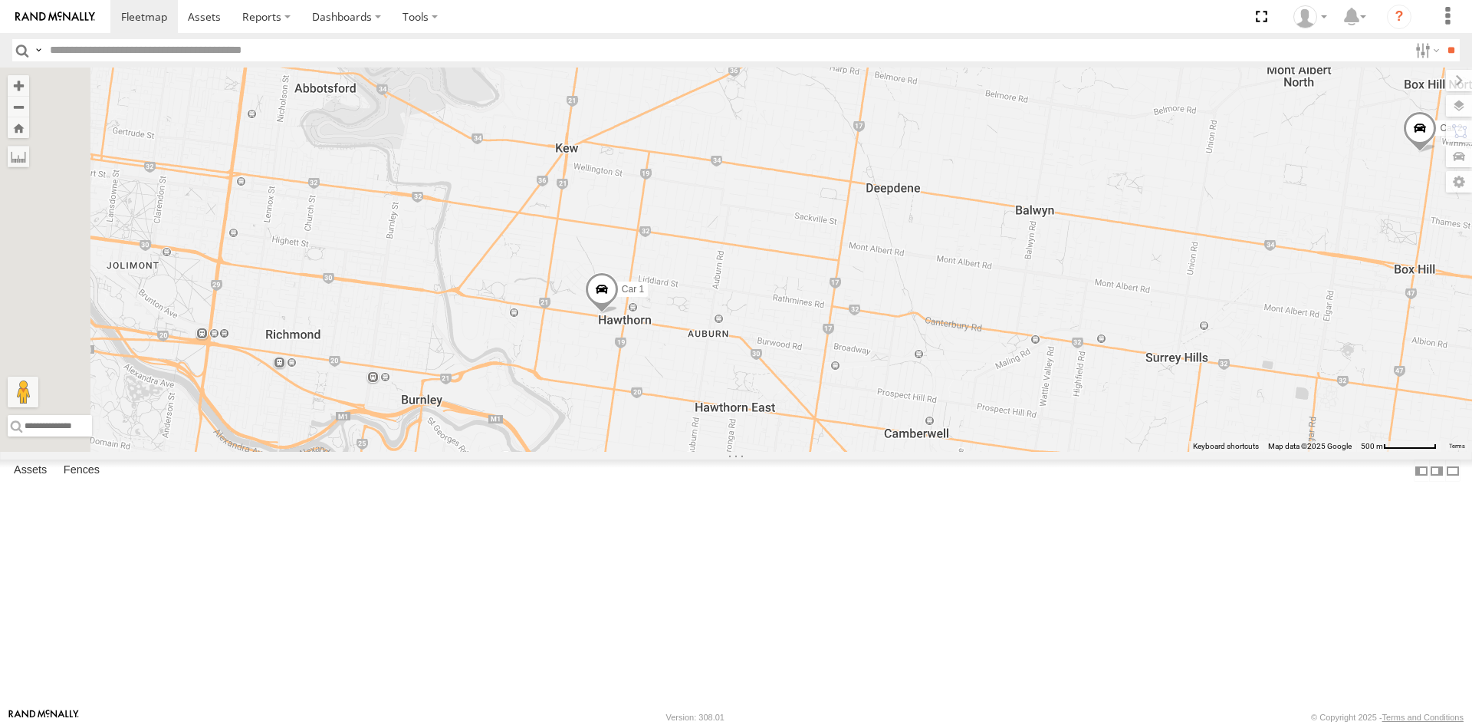
drag, startPoint x: 642, startPoint y: 491, endPoint x: 923, endPoint y: 462, distance: 282.9
click at [923, 452] on div "Car 1 Car 2" at bounding box center [736, 259] width 1472 height 384
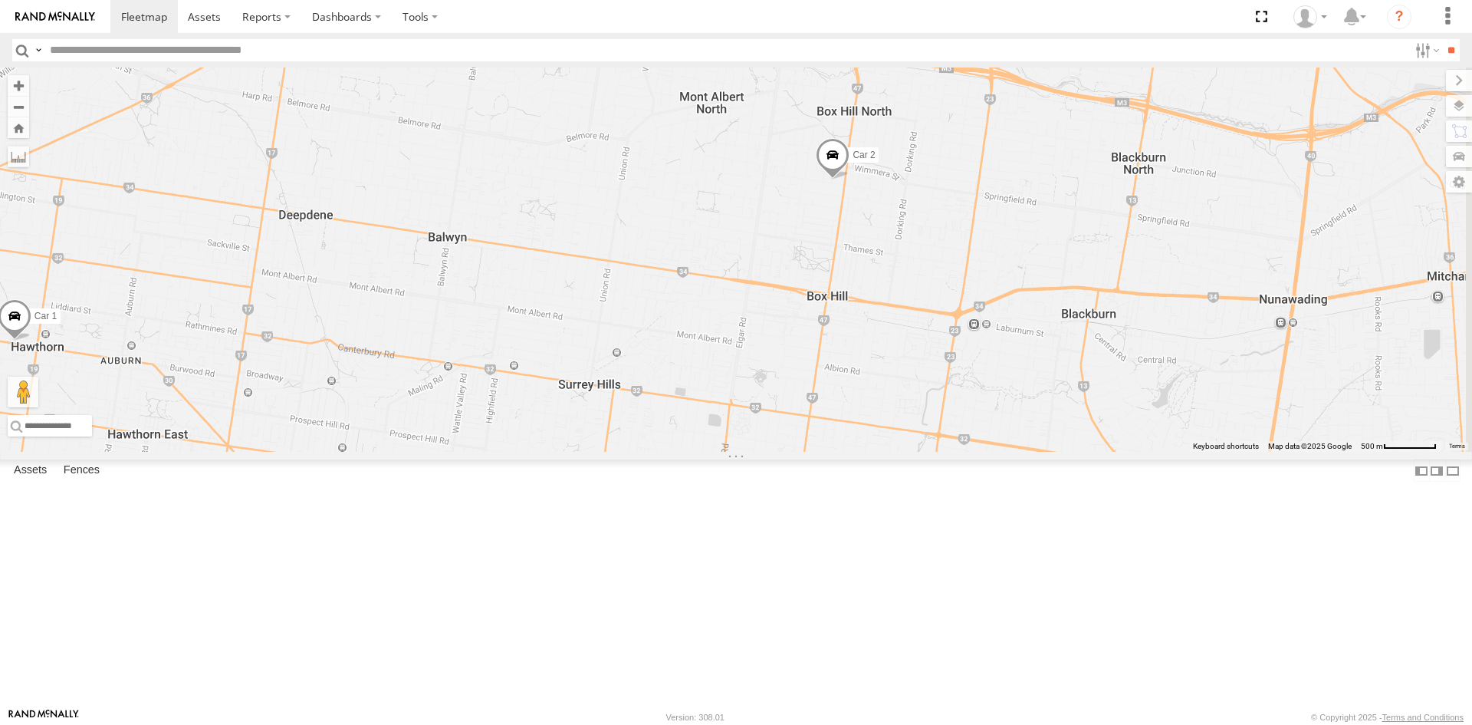
drag, startPoint x: 1393, startPoint y: 410, endPoint x: 1058, endPoint y: 447, distance: 337.1
click at [1058, 447] on div "Car 1 Car 2" at bounding box center [736, 259] width 1472 height 384
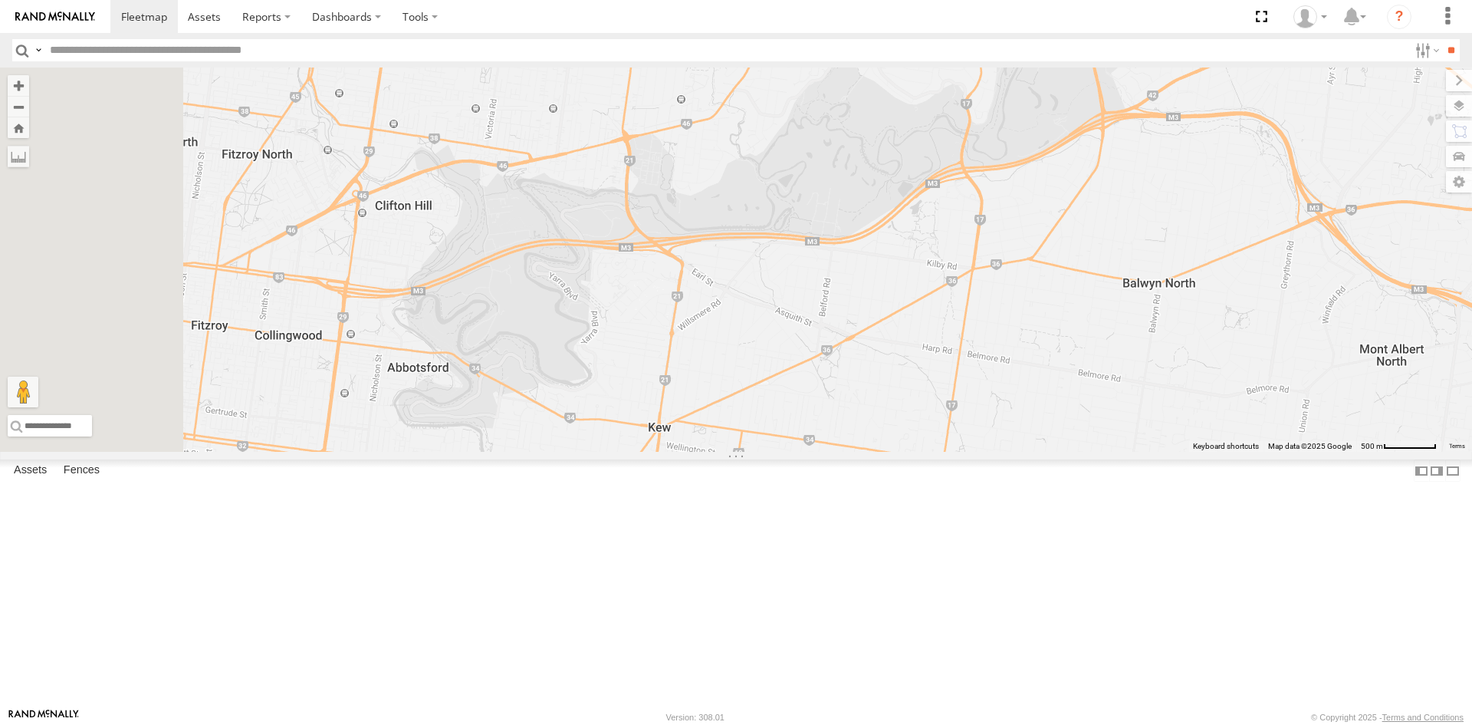
drag, startPoint x: 718, startPoint y: 419, endPoint x: 1005, endPoint y: 564, distance: 321.3
click at [1005, 452] on div "Car 1 Car 2" at bounding box center [736, 259] width 1472 height 384
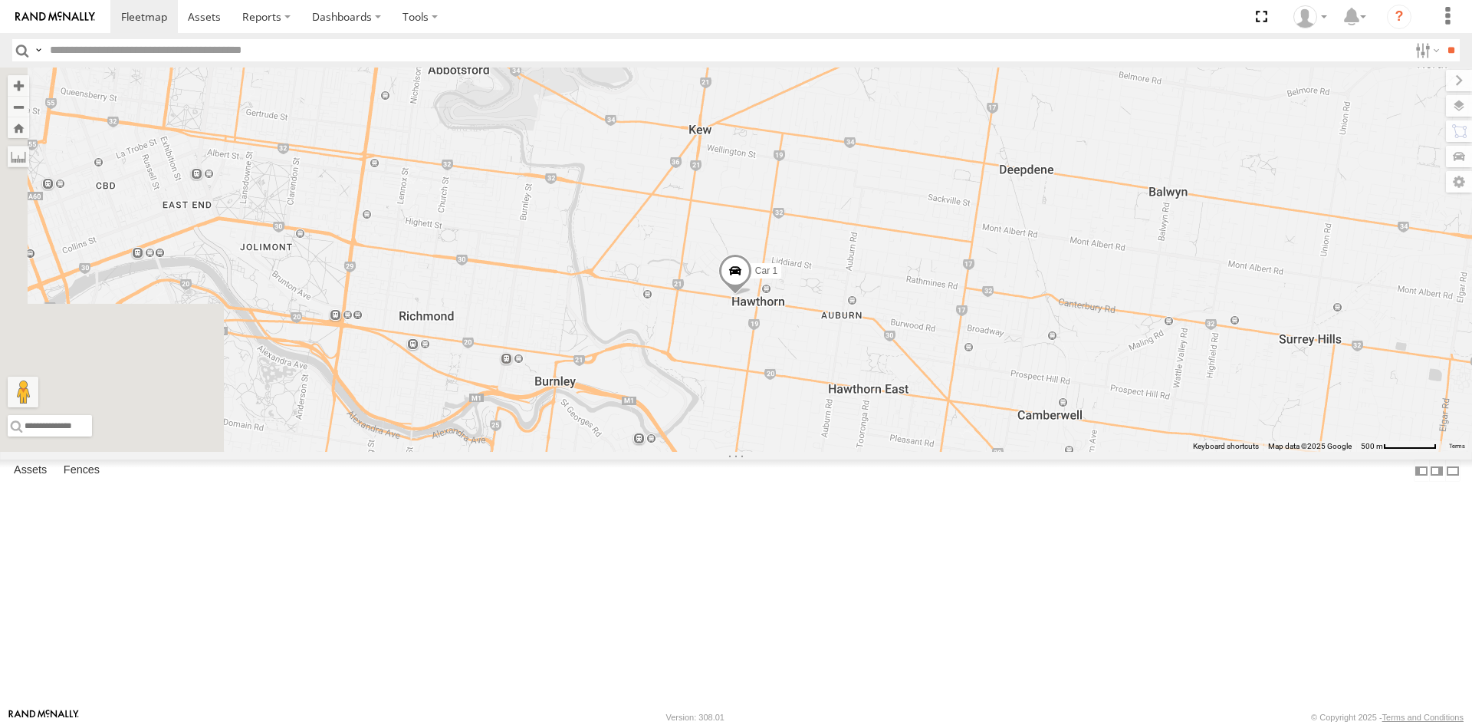
drag, startPoint x: 715, startPoint y: 457, endPoint x: 725, endPoint y: 87, distance: 369.7
click at [725, 87] on div "Car 1 Car 2" at bounding box center [736, 259] width 1472 height 384
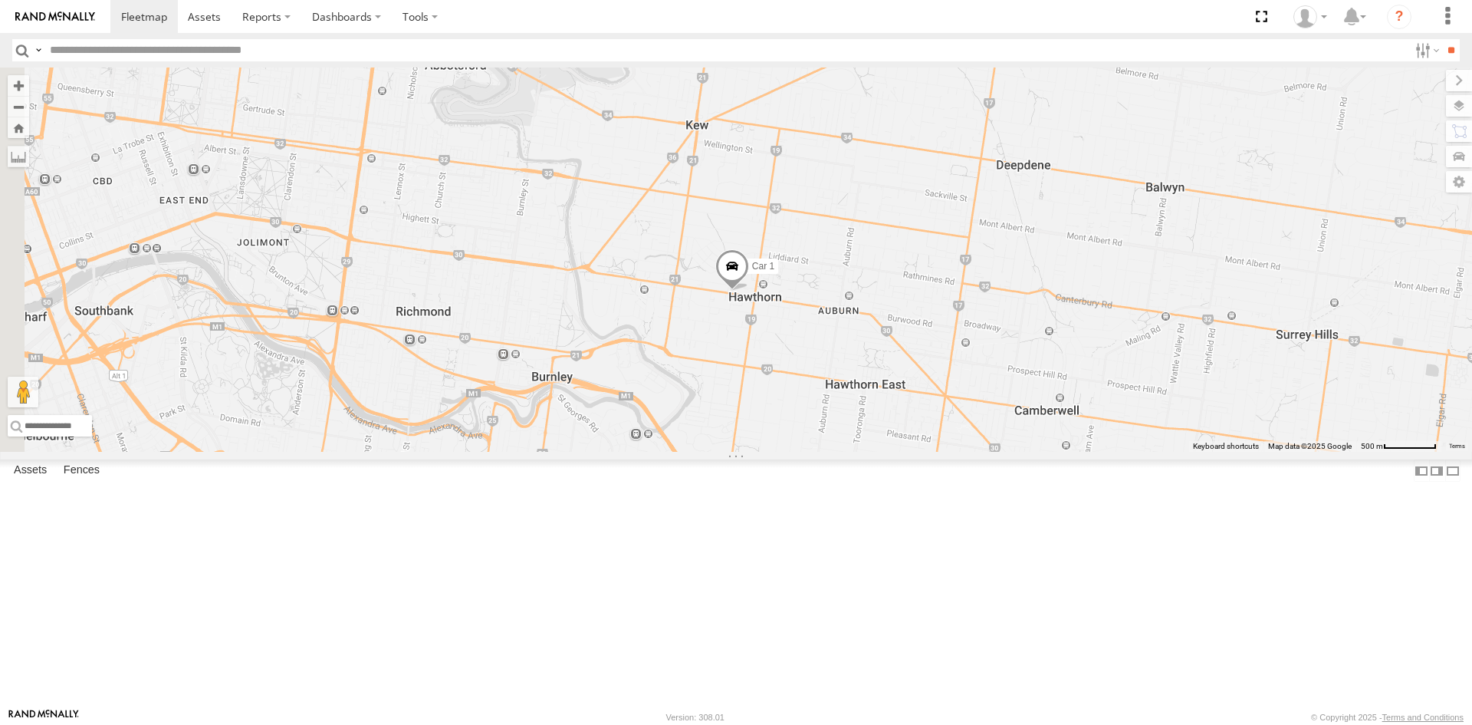
click at [749, 291] on span at bounding box center [732, 269] width 34 height 41
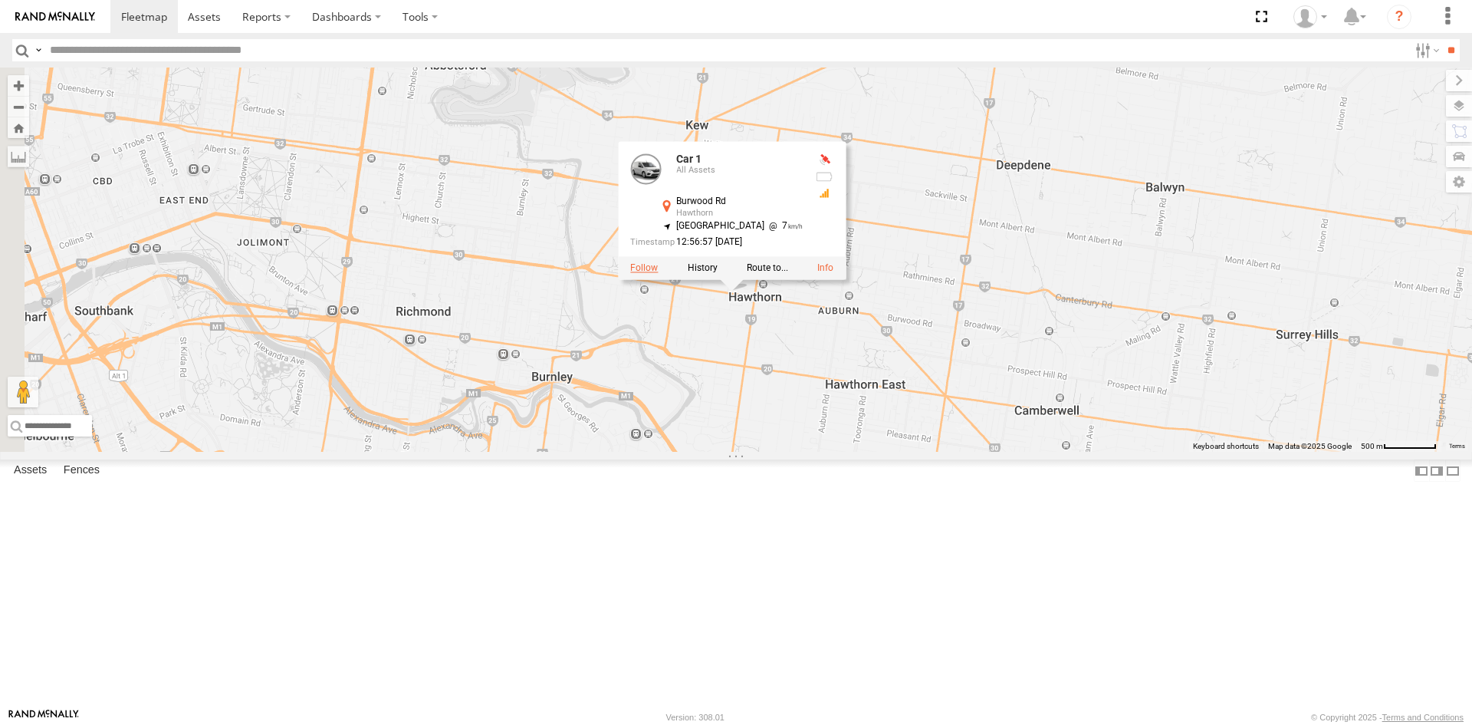
click at [658, 273] on label at bounding box center [644, 267] width 28 height 11
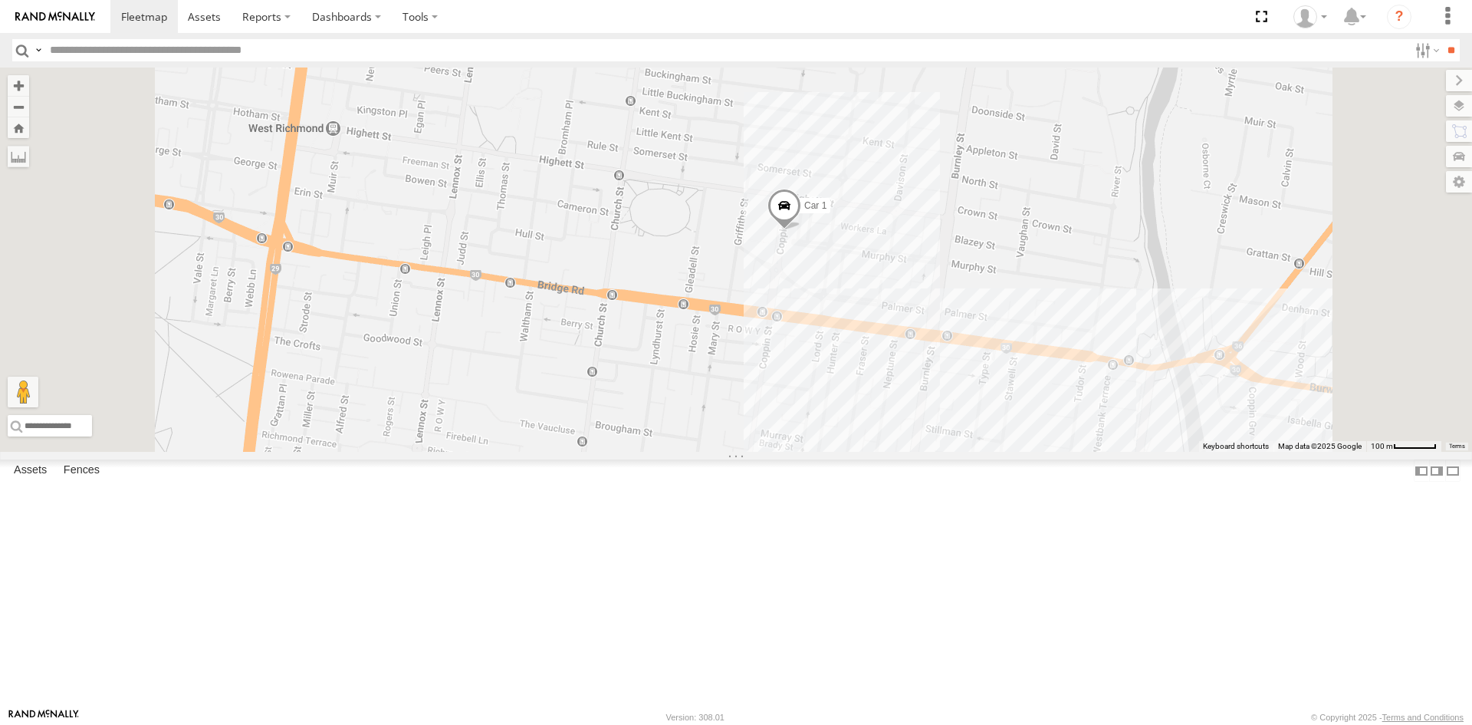
drag, startPoint x: 1002, startPoint y: 508, endPoint x: 990, endPoint y: 386, distance: 122.5
click at [990, 386] on div "Car 1" at bounding box center [736, 259] width 1472 height 384
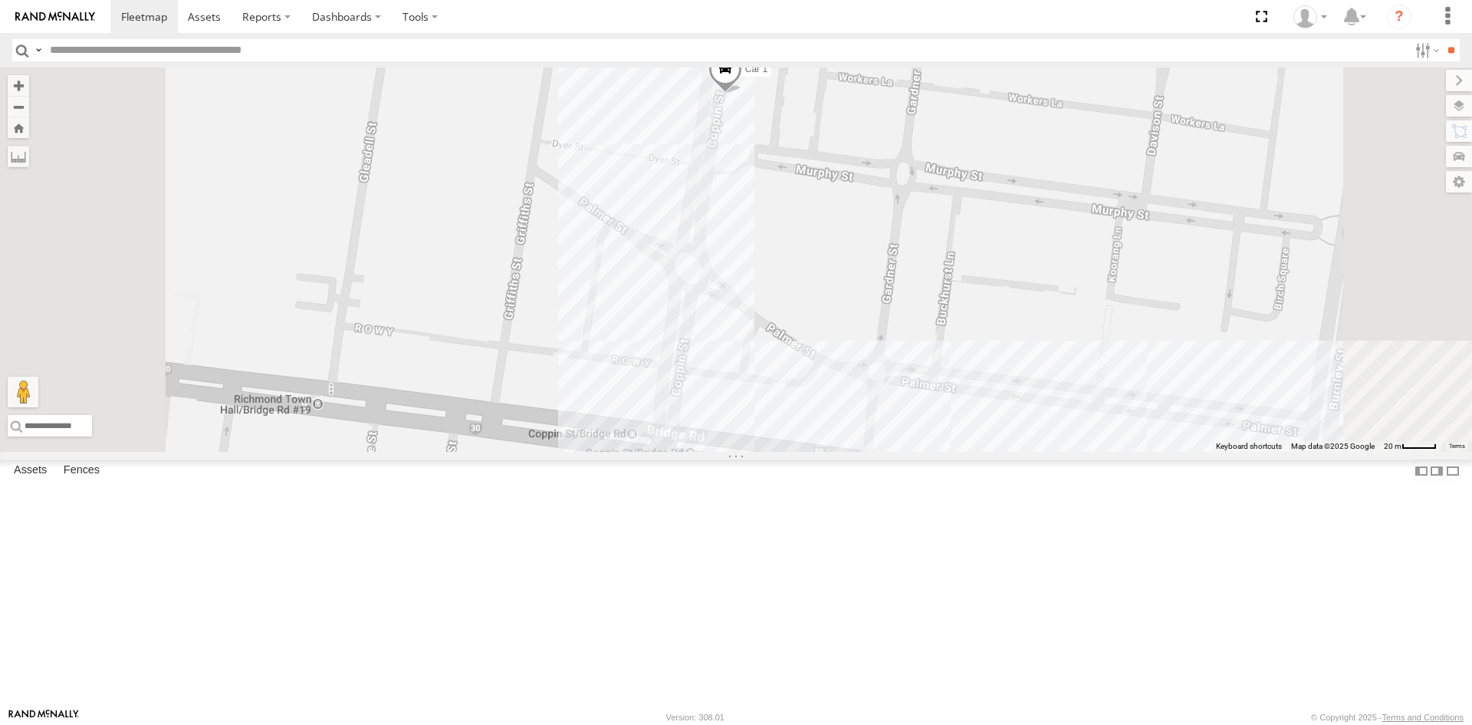
click at [742, 94] on span at bounding box center [726, 72] width 34 height 41
click at [808, 274] on div "Car 1 Car 1 All Assets Coppin St Richmond -37.8171 , 145.00422 0 13:10:18 27/09…" at bounding box center [736, 259] width 1472 height 384
click at [0, 0] on div "Car 1 All Assets Coppin St Richmond -37.8171 145.00422 Car 2 All Assets Ovens S…" at bounding box center [0, 0] width 0 height 0
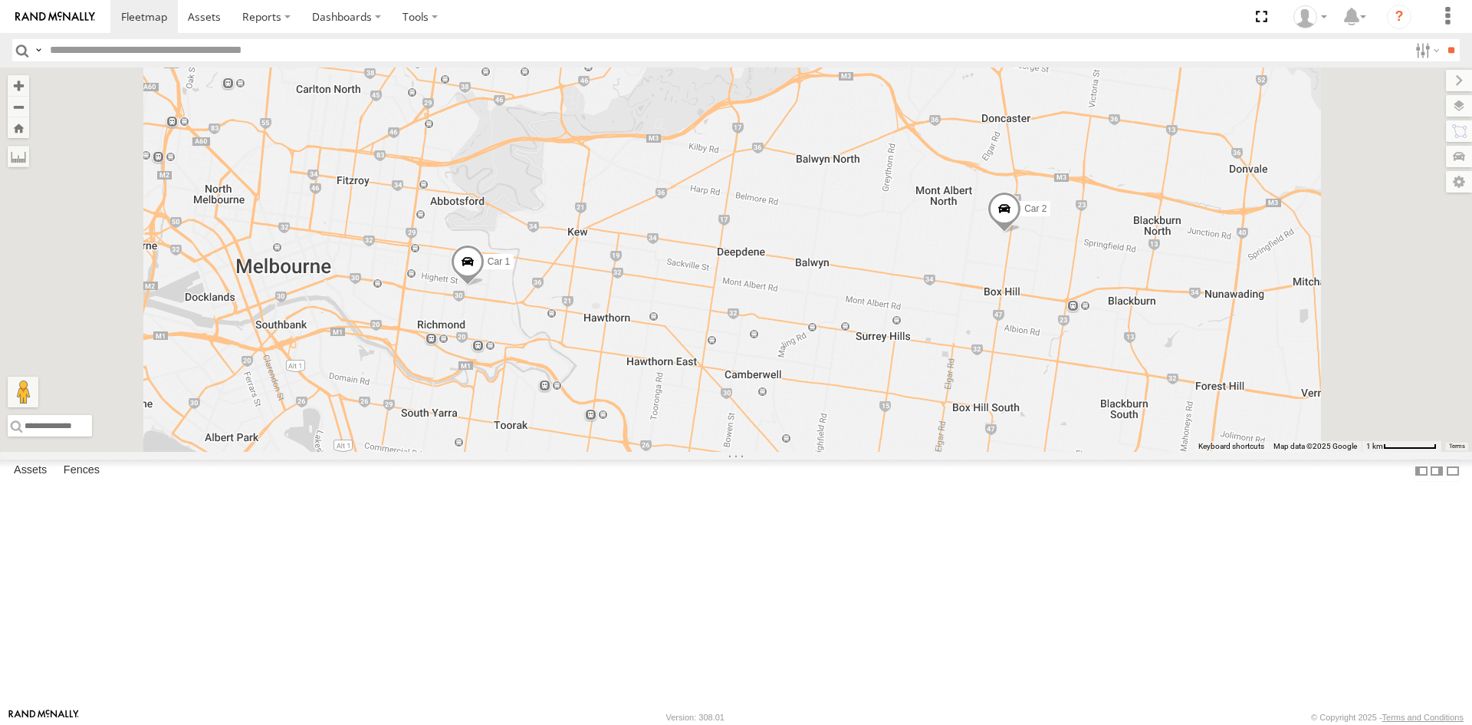
click at [485, 286] on span at bounding box center [468, 265] width 34 height 41
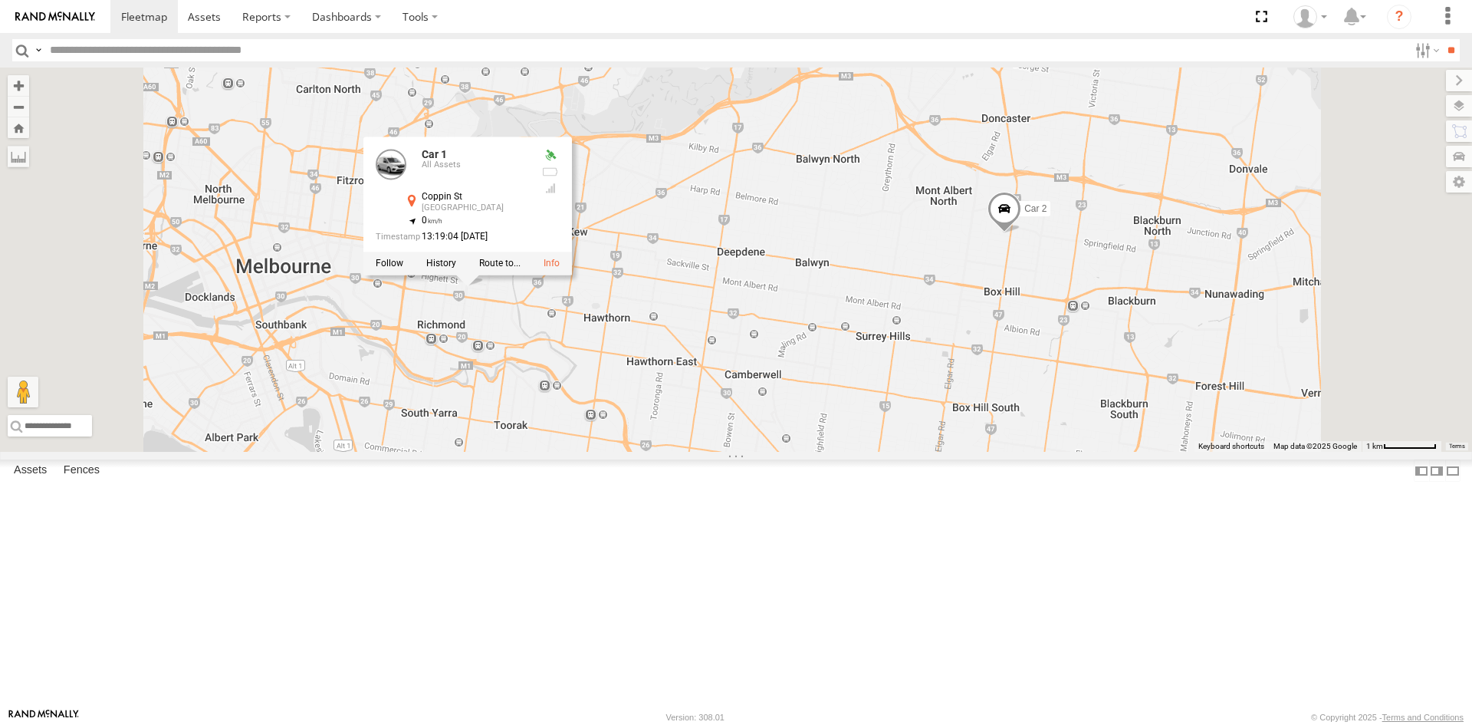
click at [403, 268] on label at bounding box center [390, 263] width 28 height 11
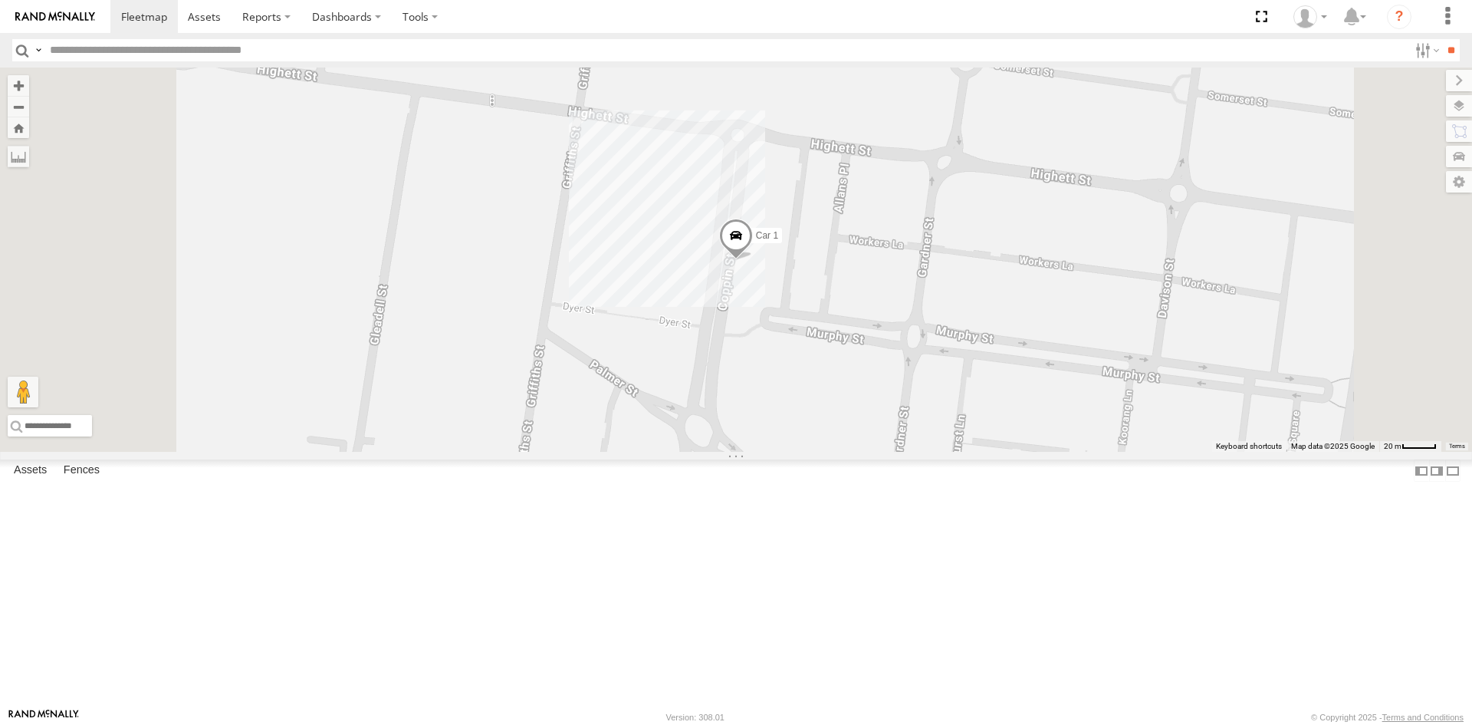
click at [753, 260] on span at bounding box center [736, 239] width 34 height 41
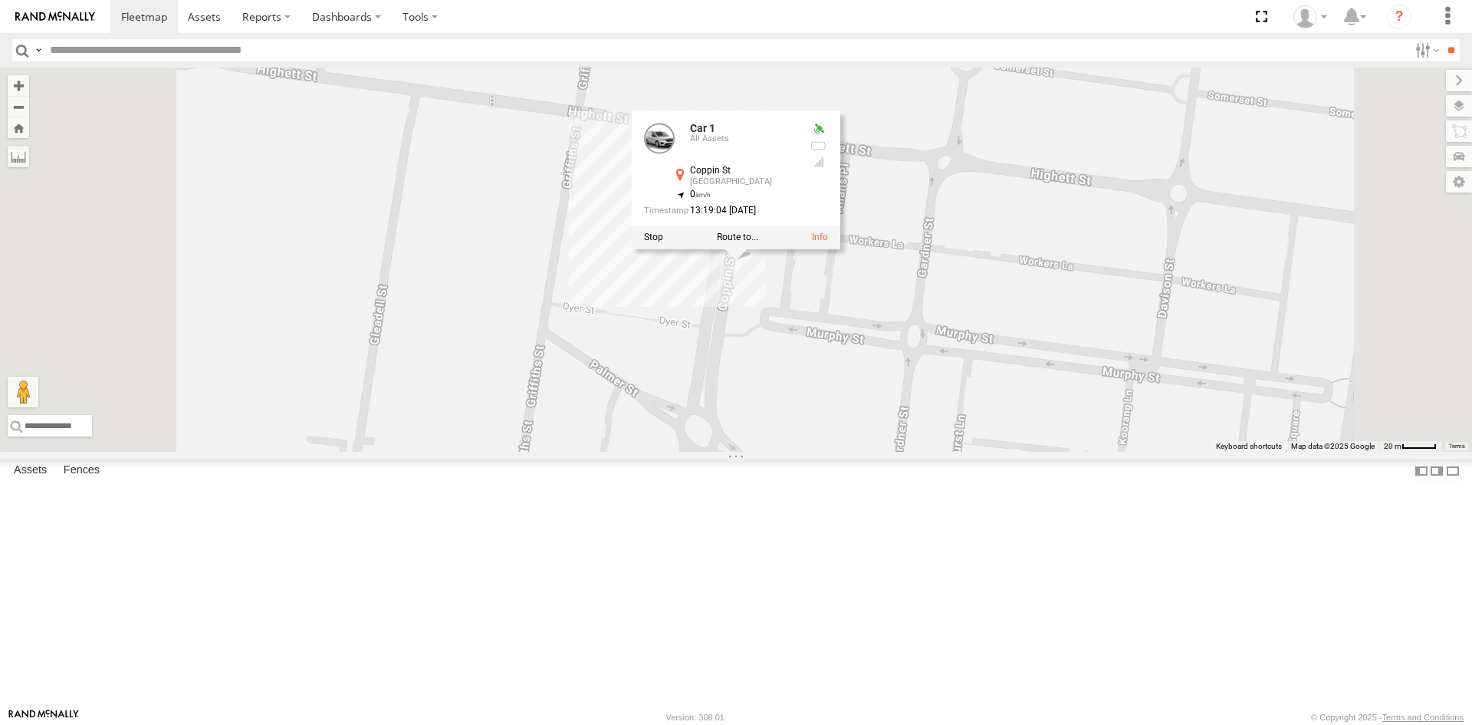
click at [836, 434] on div "Car 1 Car 1 All Assets Coppin St Richmond -37.81712 , 145.00422 0 13:19:04 27/0…" at bounding box center [736, 259] width 1472 height 384
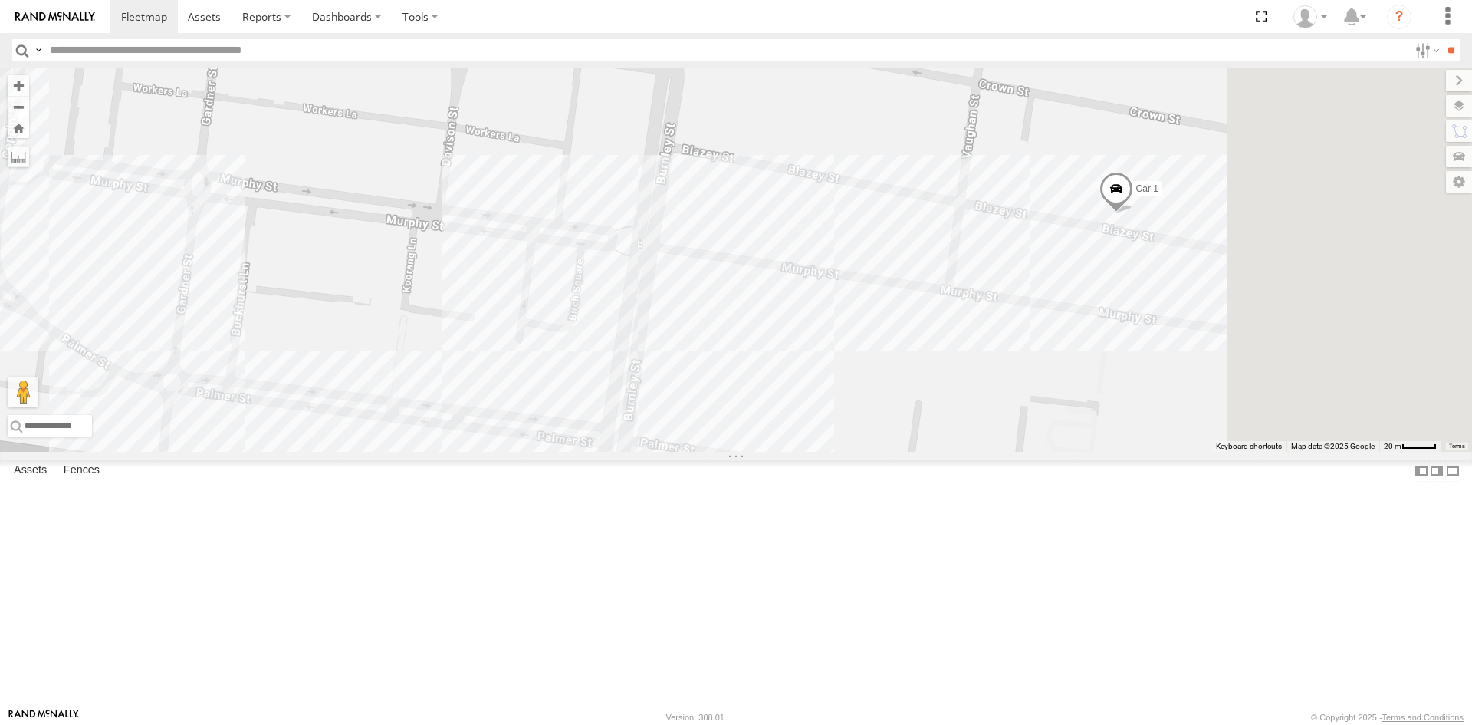
drag, startPoint x: 811, startPoint y: 339, endPoint x: 742, endPoint y: 323, distance: 70.1
click at [742, 324] on div "Car 1" at bounding box center [736, 259] width 1472 height 384
